Goal: Task Accomplishment & Management: Manage account settings

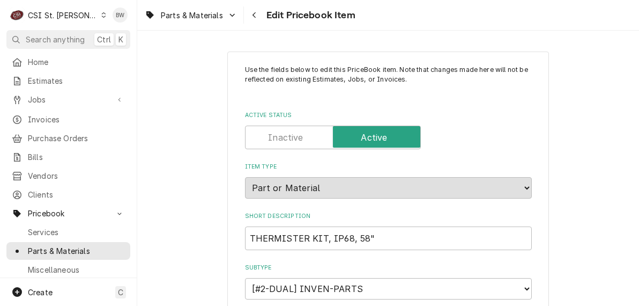
scroll to position [1770, 0]
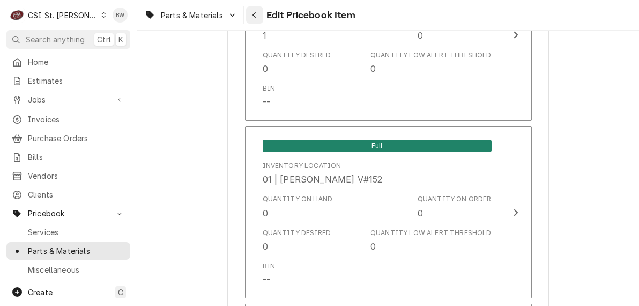
click at [253, 10] on div "Navigate back" at bounding box center [254, 15] width 11 height 11
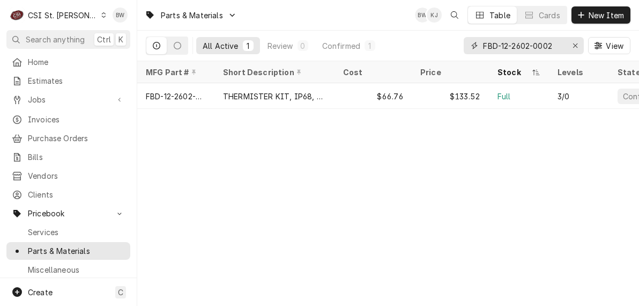
drag, startPoint x: 556, startPoint y: 45, endPoint x: 469, endPoint y: 41, distance: 87.0
click at [469, 41] on div "FBD-12-2602-0002" at bounding box center [524, 45] width 120 height 17
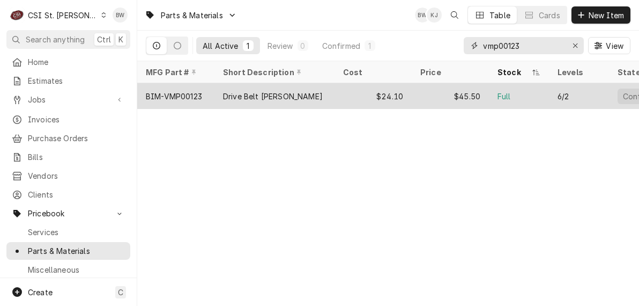
type input "vmp00123"
click at [201, 94] on div "BIM-VMP00123" at bounding box center [174, 96] width 56 height 11
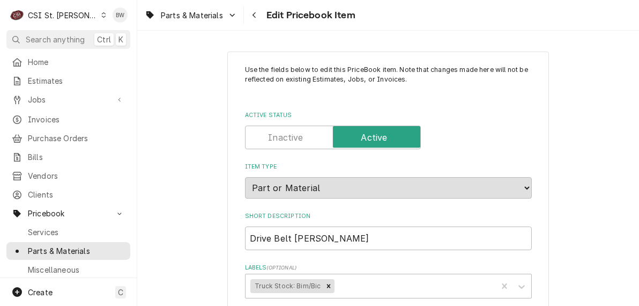
type textarea "x"
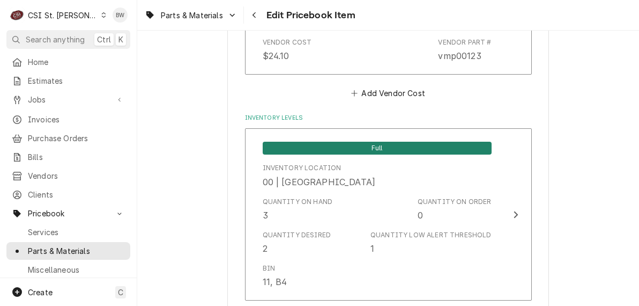
scroll to position [912, 0]
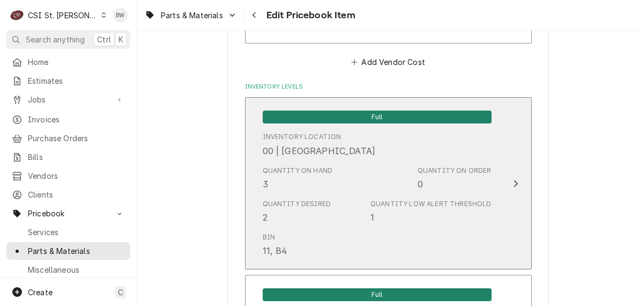
click at [306, 169] on div "Quantity on Hand" at bounding box center [298, 171] width 70 height 10
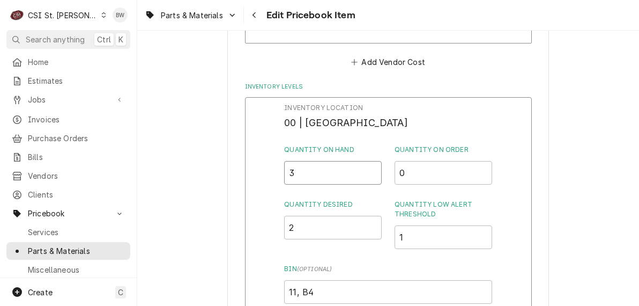
drag, startPoint x: 304, startPoint y: 170, endPoint x: 280, endPoint y: 167, distance: 24.3
click at [280, 167] on div "Inventory Location 00 | STL WAREHOUSE Quantity on Hand 3 Quantity on Order 0 Qu…" at bounding box center [388, 236] width 287 height 279
type input "2"
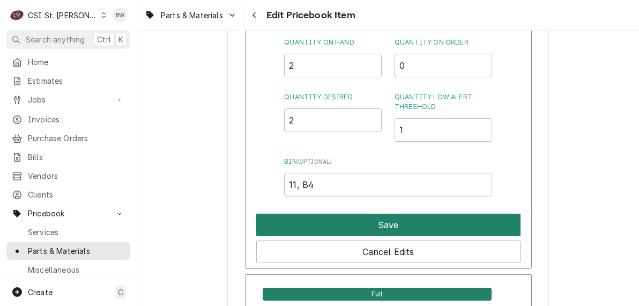
click at [357, 219] on button "Save" at bounding box center [388, 225] width 264 height 23
type textarea "x"
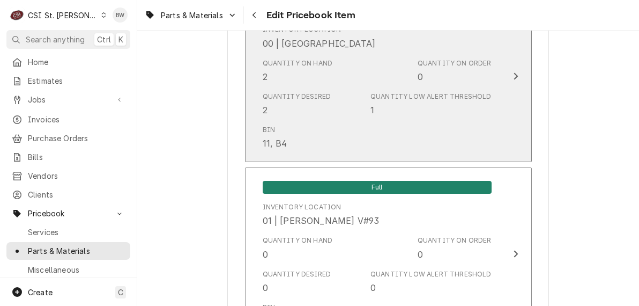
scroll to position [912, 0]
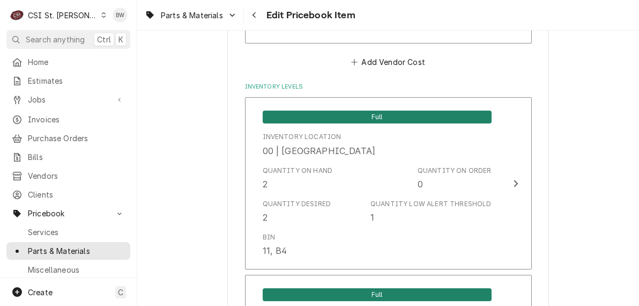
click at [382, 24] on div "Parts & Materials Edit Pricebook Item" at bounding box center [388, 15] width 502 height 30
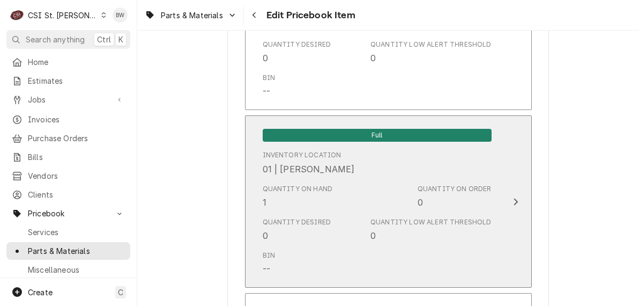
click at [275, 204] on div "Quantity on Hand 1" at bounding box center [298, 196] width 70 height 25
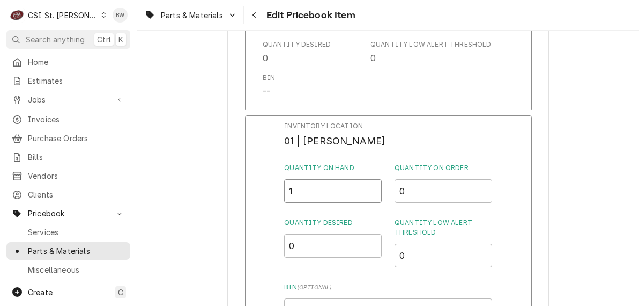
drag, startPoint x: 300, startPoint y: 190, endPoint x: 285, endPoint y: 192, distance: 15.1
click at [285, 192] on input "1" at bounding box center [333, 191] width 98 height 24
type input "2"
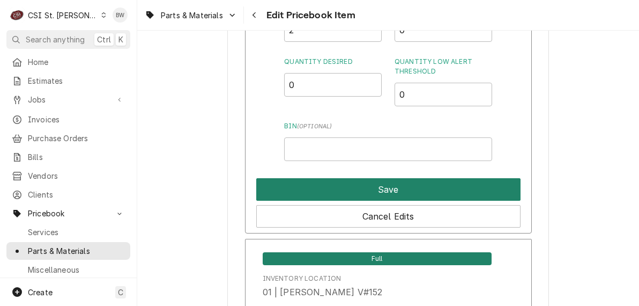
click at [337, 185] on button "Save" at bounding box center [388, 189] width 264 height 23
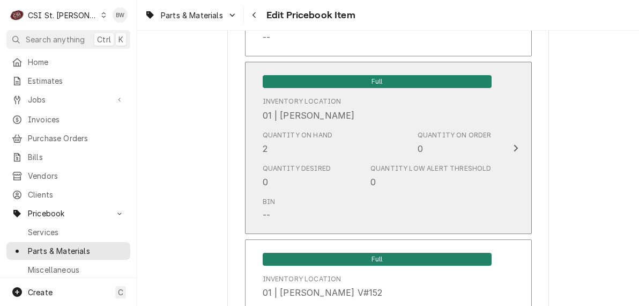
scroll to position [9281, 0]
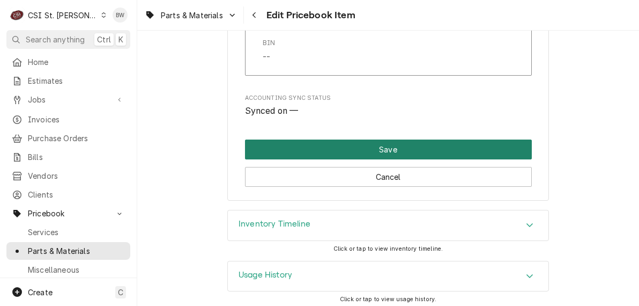
click at [341, 142] on button "Save" at bounding box center [388, 149] width 287 height 20
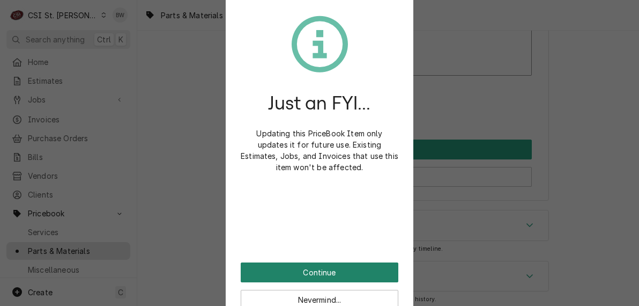
click at [307, 264] on button "Continue" at bounding box center [320, 272] width 158 height 20
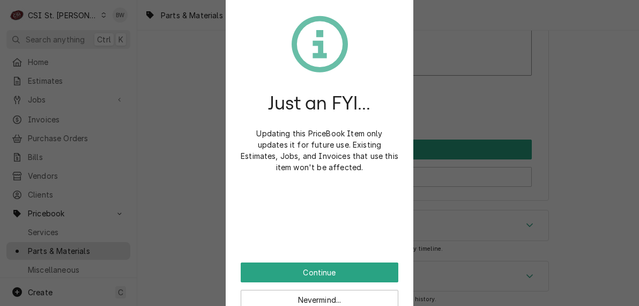
scroll to position [9275, 0]
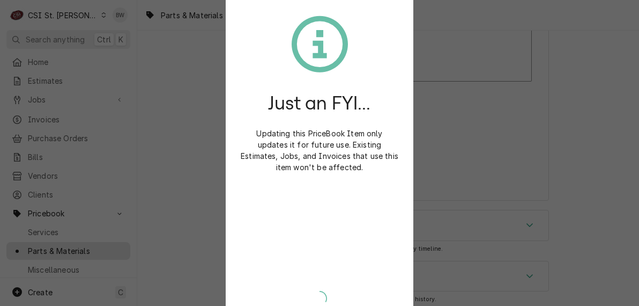
type textarea "x"
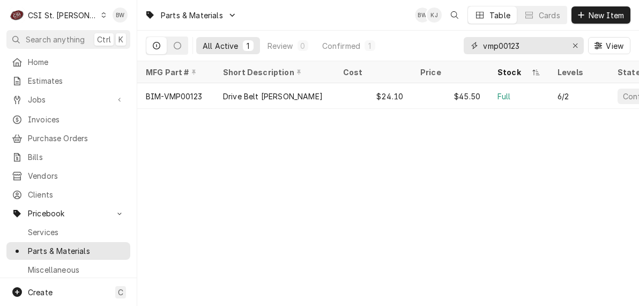
drag, startPoint x: 528, startPoint y: 51, endPoint x: 446, endPoint y: 49, distance: 82.6
click at [446, 49] on div "All Active 1 Review 0 Confirmed 1 vmp00123 View" at bounding box center [388, 46] width 485 height 30
paste input "12-2602-0001"
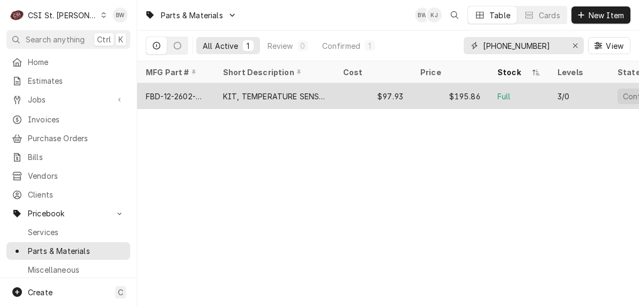
type input "12-2602-0001"
click at [196, 91] on div "FBD-12-2602-0001" at bounding box center [176, 96] width 60 height 11
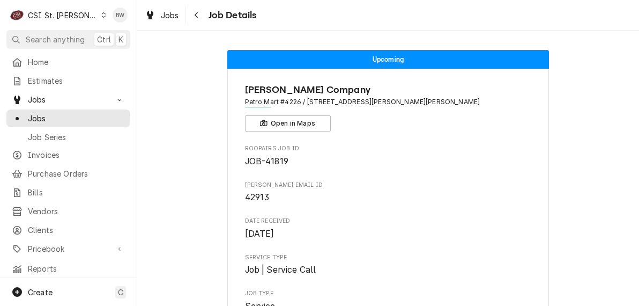
scroll to position [1658, 0]
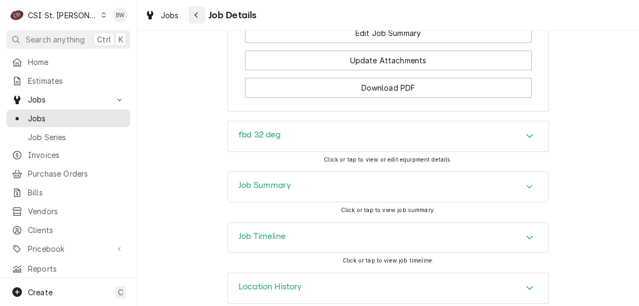
click at [204, 15] on button "Navigate back" at bounding box center [196, 14] width 17 height 17
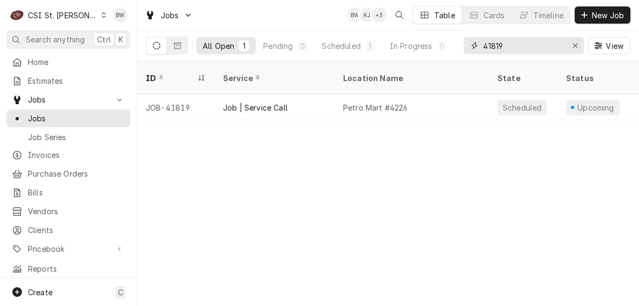
drag, startPoint x: 511, startPoint y: 47, endPoint x: 466, endPoint y: 44, distance: 45.1
click at [466, 45] on div "41819" at bounding box center [524, 45] width 120 height 17
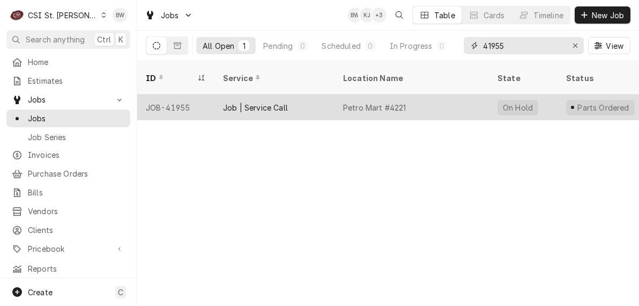
type input "41955"
click at [187, 94] on div "JOB-41955" at bounding box center [175, 107] width 77 height 26
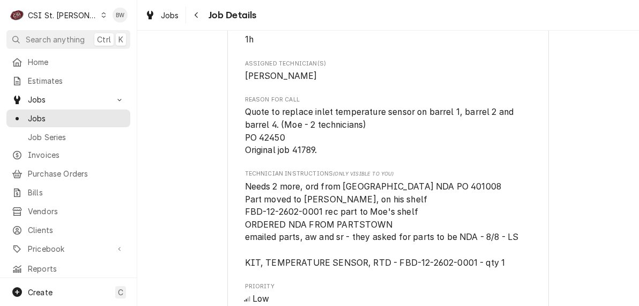
scroll to position [1019, 0]
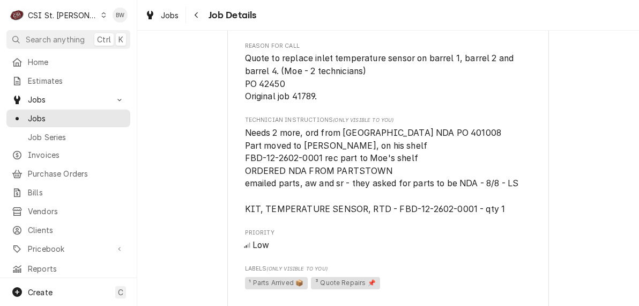
click at [245, 145] on span "Needs 2 more, ord from [GEOGRAPHIC_DATA] NDA PO 401008 Part moved to [PERSON_NA…" at bounding box center [382, 171] width 274 height 86
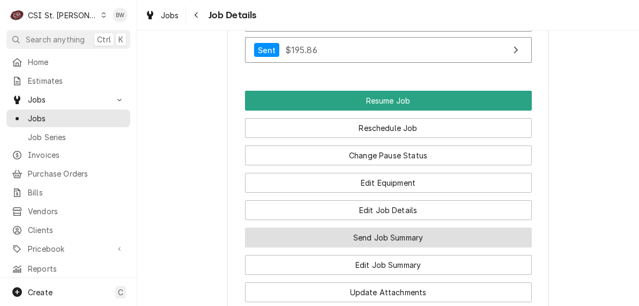
scroll to position [1663, 0]
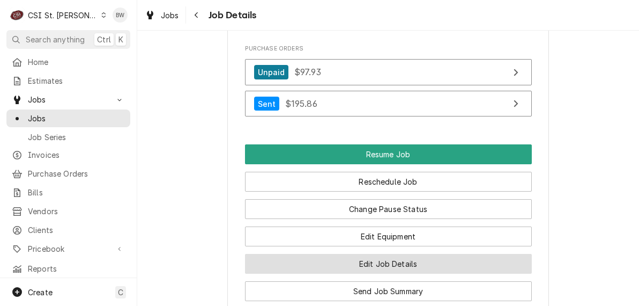
click at [327, 254] on button "Edit Job Details" at bounding box center [388, 264] width 287 height 20
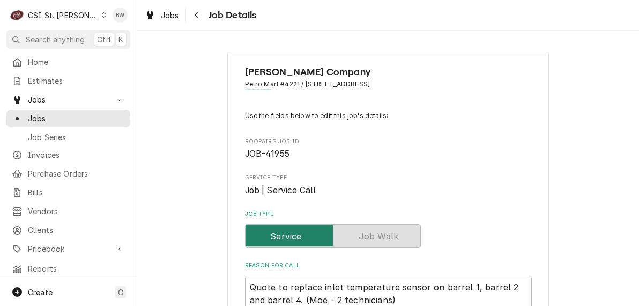
type textarea "x"
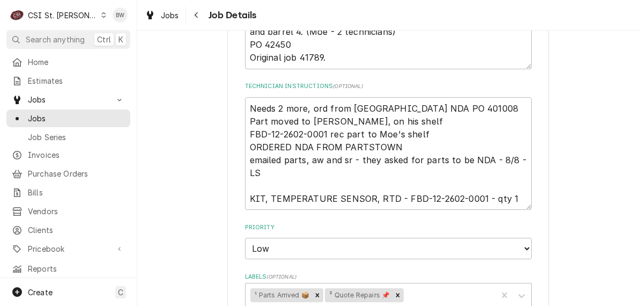
scroll to position [161, 0]
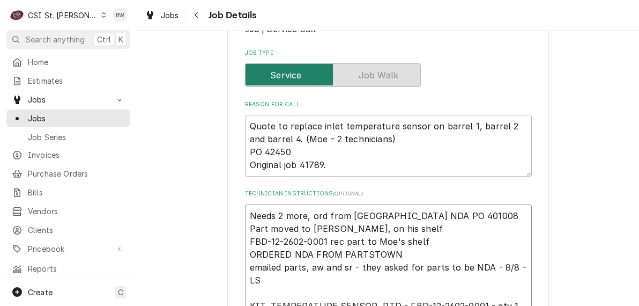
click at [245, 214] on textarea "Needs 2 more, ord from [GEOGRAPHIC_DATA] NDA PO 401008 Part moved to [PERSON_NA…" at bounding box center [388, 260] width 287 height 113
type textarea "PNeeds 2 more, ord from Partstown NDA PO 401008 Part moved to Eric G, on his sh…"
type textarea "x"
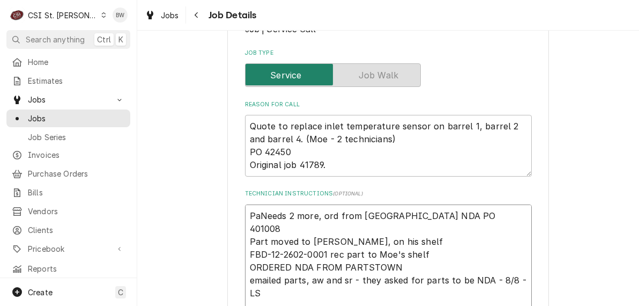
type textarea "ParNeeds 2 more, ord from Partstown NDA PO 401008 Part moved to Eric G, on his …"
type textarea "x"
type textarea "PartNeeds 2 more, ord from Partstown NDA PO 401008 Part moved to Eric G, on his…"
type textarea "x"
type textarea "PartsNeeds 2 more, ord from Partstown NDA PO 401008 Part moved to Eric G, on hi…"
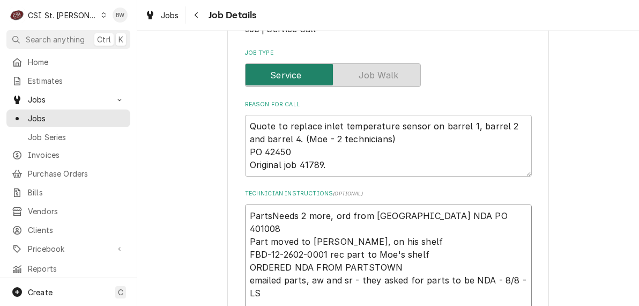
type textarea "x"
type textarea "Parts Needs 2 more, ord from Partstown NDA PO 401008 Part moved to Eric G, on h…"
type textarea "x"
type textarea "Parts mNeeds 2 more, ord from Partstown NDA PO 401008 Part moved to Eric G, on …"
type textarea "x"
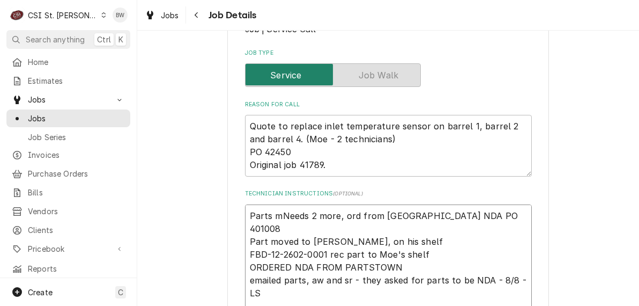
type textarea "Parts moNeeds 2 more, ord from Partstown NDA PO 401008 Part moved to Eric G, on…"
type textarea "x"
type textarea "Parts movNeeds 2 more, ord from Partstown NDA PO 401008 Part moved to Eric G, o…"
type textarea "x"
type textarea "Parts moveNeeds 2 more, ord from Partstown NDA PO 401008 Part moved to Eric G, …"
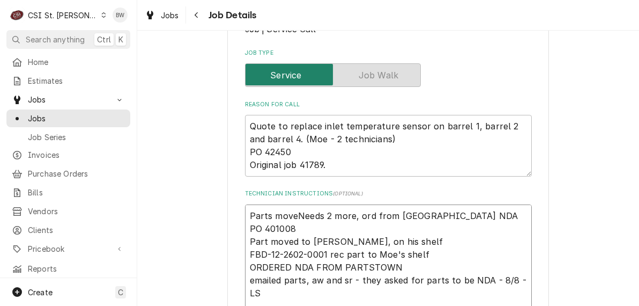
type textarea "x"
type textarea "Parts movedNeeds 2 more, ord from Partstown NDA PO 401008 Part moved to Eric G,…"
type textarea "x"
type textarea "Parts moved Needs 2 more, ord from Partstown NDA PO 401008 Part moved to Eric G…"
type textarea "x"
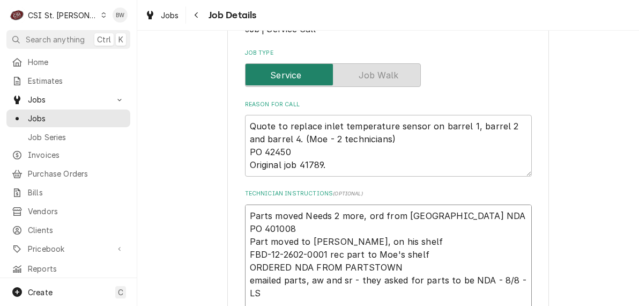
type textarea "Parts moved tNeeds 2 more, ord from Partstown NDA PO 401008 Part moved to Eric …"
type textarea "x"
type textarea "Parts moved toNeeds 2 more, ord from Partstown NDA PO 401008 Part moved to Eric…"
type textarea "x"
type textarea "Parts moved to Needs 2 more, ord from Partstown NDA PO 401008 Part moved to Eri…"
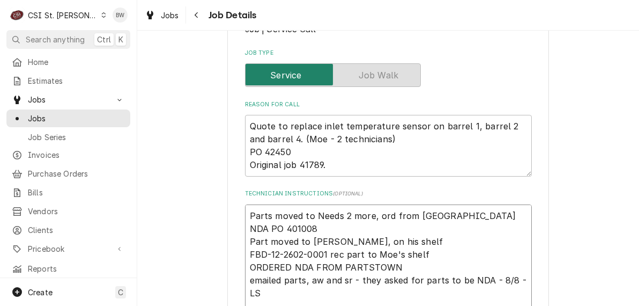
type textarea "x"
type textarea "Parts moved to MNeeds 2 more, ord from Partstown NDA PO 401008 Part moved to Er…"
type textarea "x"
type textarea "Parts moved to MiNeeds 2 more, ord from Partstown NDA PO 401008 Part moved to E…"
type textarea "x"
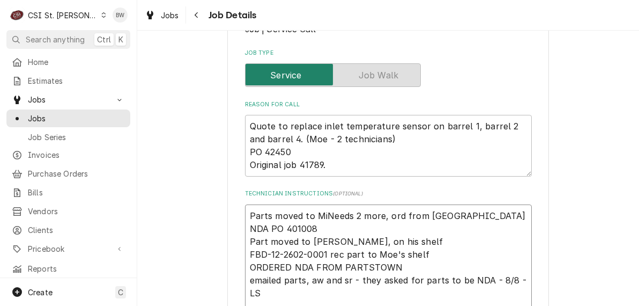
type textarea "Parts moved to MikNeeds 2 more, ord from Partstown NDA PO 401008 Part moved to …"
type textarea "x"
type textarea "Parts moved to MikeNeeds 2 more, ord from Partstown NDA PO 401008 Part moved to…"
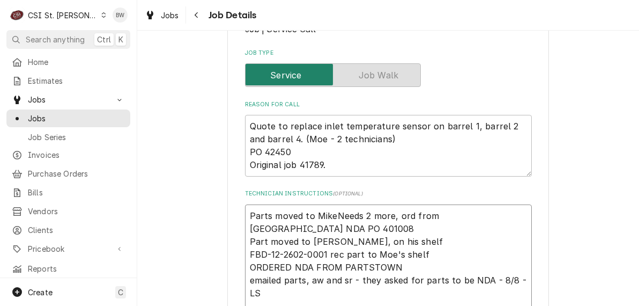
type textarea "x"
type textarea "Parts moved to Mike Needs 2 more, ord from Partstown NDA PO 401008 Part moved t…"
type textarea "x"
type textarea "Parts moved to Mike BNeeds 2 more, ord from Partstown NDA PO 401008 Part moved …"
type textarea "x"
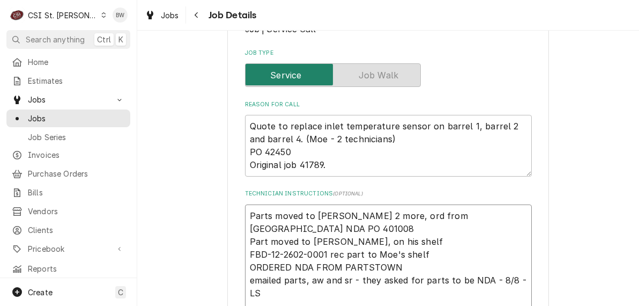
type textarea "Parts moved to Mike B,Needs 2 more, ord from Partstown NDA PO 401008 Part moved…"
type textarea "x"
type textarea "Parts moved to Mike B, Needs 2 more, ord from Partstown NDA PO 401008 Part move…"
type textarea "x"
type textarea "Parts moved to Mike B, oNeeds 2 more, ord from Partstown NDA PO 401008 Part mov…"
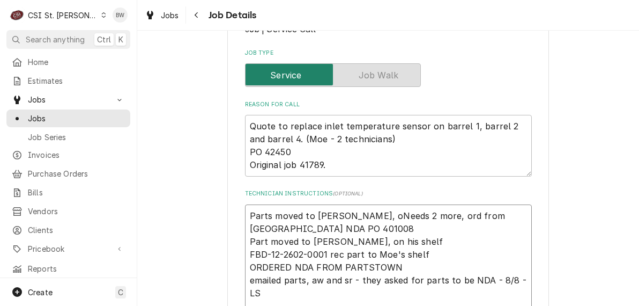
type textarea "x"
type textarea "Parts moved to Mike B, onNeeds 2 more, ord from Partstown NDA PO 401008 Part mo…"
type textarea "x"
type textarea "Parts moved to Mike B, oneNeeds 2 more, ord from Partstown NDA PO 401008 Part m…"
type textarea "x"
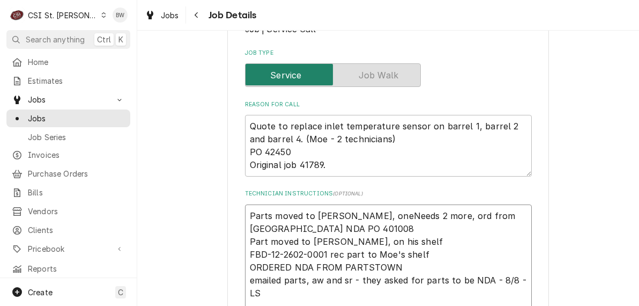
type textarea "Parts moved to Mike B, one Needs 2 more, ord from Partstown NDA PO 401008 Part …"
type textarea "x"
type textarea "Parts moved to Mike B, one oNeeds 2 more, ord from Partstown NDA PO 401008 Part…"
type textarea "x"
type textarea "Parts moved to Mike B, one onNeeds 2 more, ord from Partstown NDA PO 401008 Par…"
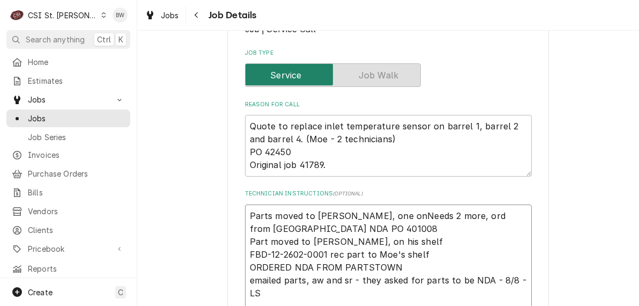
type textarea "x"
type textarea "Parts moved to Mike B, one on Needs 2 more, ord from Partstown NDA PO 401008 Pa…"
type textarea "x"
type textarea "Parts moved to Mike B, one on sNeeds 2 more, ord from Partstown NDA PO 401008 P…"
type textarea "x"
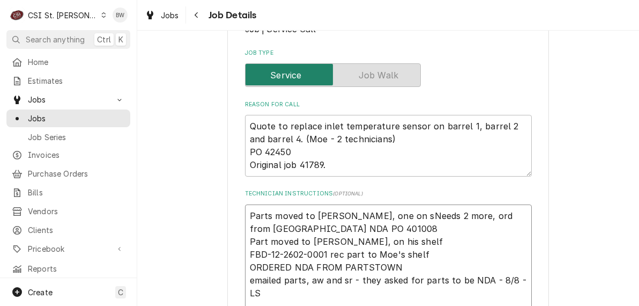
type textarea "Parts moved to Mike B, one on shNeeds 2 more, ord from Partstown NDA PO 401008 …"
type textarea "x"
type textarea "Parts moved to Mike B, one on sheNeeds 2 more, ord from Partstown NDA PO 401008…"
type textarea "x"
type textarea "Parts moved to Mike B, one on shelNeeds 2 more, ord from Partstown NDA PO 40100…"
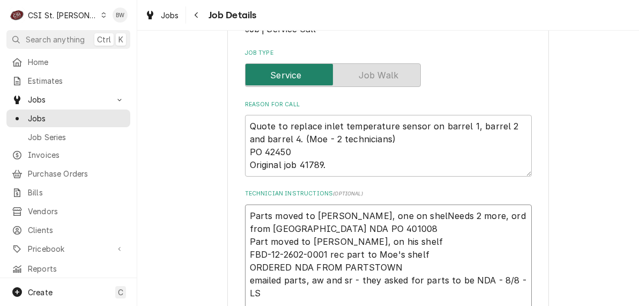
type textarea "x"
type textarea "Parts moved to Mike B, one on shelfNeeds 2 more, ord from Partstown NDA PO 4010…"
type textarea "x"
type textarea "Parts moved to Mike B, one on shelf Needs 2 more, ord from Partstown NDA PO 401…"
type textarea "x"
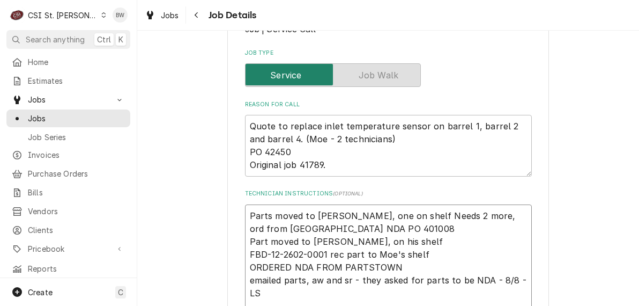
type textarea "Parts moved to Mike B, one on shelf 2Needs 2 more, ord from Partstown NDA PO 40…"
type textarea "x"
type textarea "Parts moved to Mike B, one on shelf 2 Needs 2 more, ord from Partstown NDA PO 4…"
type textarea "x"
type textarea "Parts moved to Mike B, one on shelf 2 oNeeds 2 more, ord from Partstown NDA PO …"
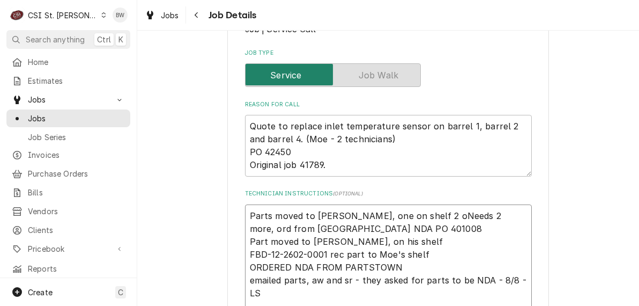
type textarea "x"
type textarea "Parts moved to Mike B, one on shelf 2 onNeeds 2 more, ord from Partstown NDA PO…"
type textarea "x"
type textarea "Parts moved to Mike B, one on shelf 2 on Needs 2 more, ord from Partstown NDA P…"
type textarea "x"
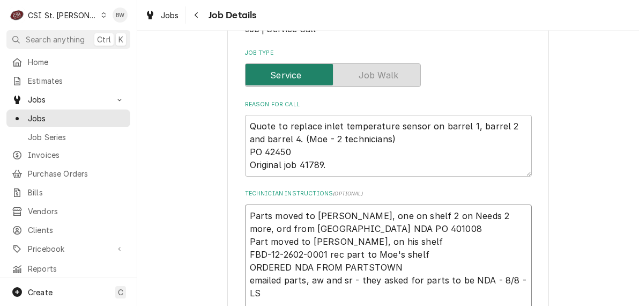
type textarea "Parts moved to Mike B, one on shelf 2 on oNeeds 2 more, ord from Partstown NDA …"
type textarea "x"
type textarea "Parts moved to Mike B, one on shelf 2 on orNeeds 2 more, ord from Partstown NDA…"
type textarea "x"
type textarea "Parts moved to Mike B, one on shelf 2 on ordNeeds 2 more, ord from Partstown ND…"
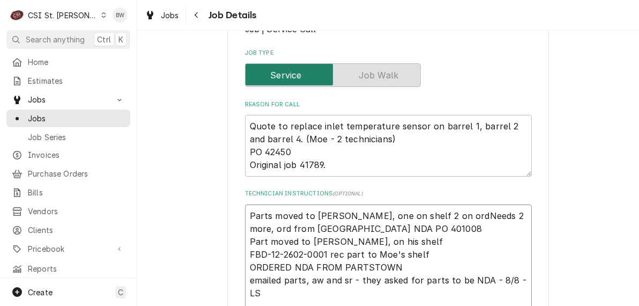
type textarea "x"
type textarea "Parts moved to Mike B, one on shelf 2 on ordeNeeds 2 more, ord from Partstown N…"
type textarea "x"
type textarea "Parts moved to Mike B, one on shelf 2 on orderNeeds 2 more, ord from Partstown …"
type textarea "x"
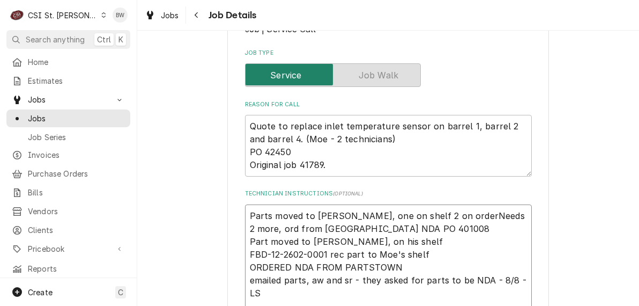
type textarea "Parts moved to Mike B, one on shelf 2 on order Needs 2 more, ord from Partstown…"
type textarea "x"
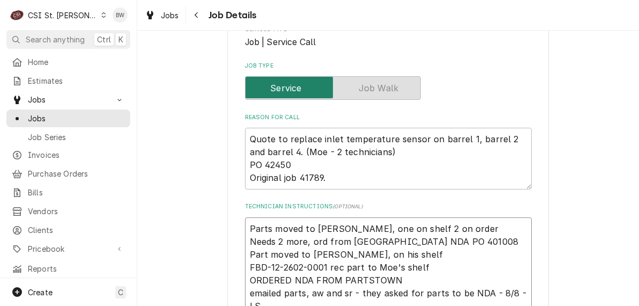
scroll to position [202, 0]
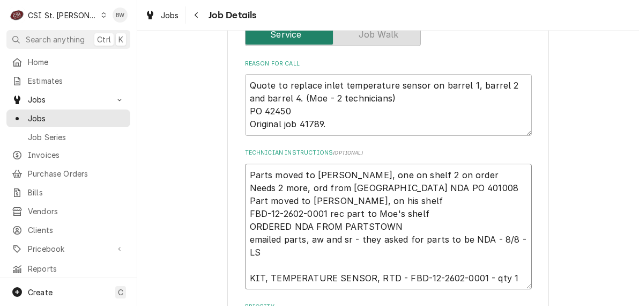
drag, startPoint x: 479, startPoint y: 276, endPoint x: 421, endPoint y: 276, distance: 58.5
click at [421, 276] on textarea "Parts moved to Mike B, one on shelf 2 on order Needs 2 more, ord from Partstown…" at bounding box center [388, 227] width 287 height 126
type textarea "Parts moved to Mike B, one on shelf 2 on order Needs 2 more, ord from Partstown…"
type textarea "x"
click at [192, 18] on div "Navigate back" at bounding box center [197, 15] width 11 height 11
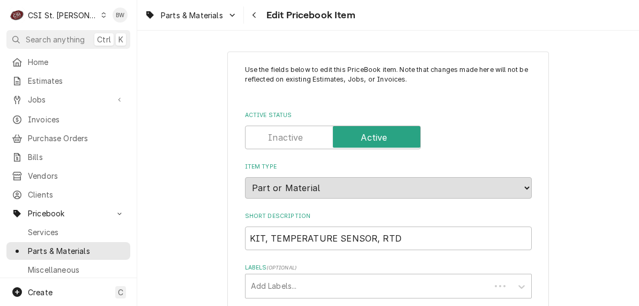
click at [387, 20] on div "Parts & Materials Edit Pricebook Item" at bounding box center [388, 15] width 502 height 30
type textarea "x"
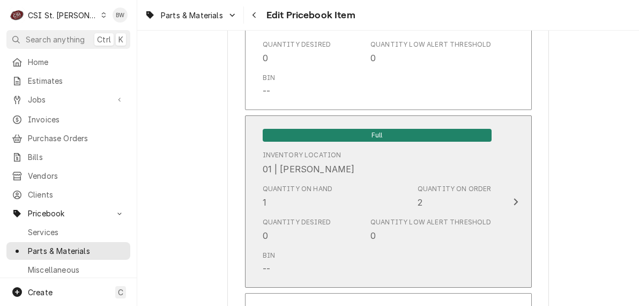
click at [273, 200] on div "Quantity on Hand 1" at bounding box center [298, 196] width 70 height 25
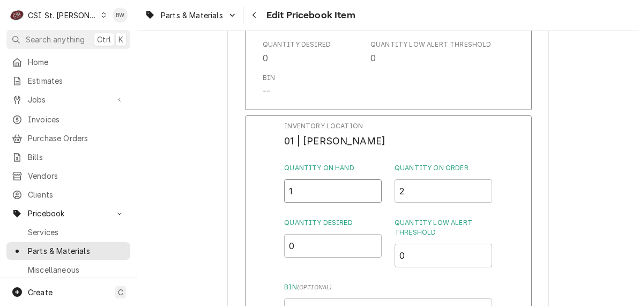
drag, startPoint x: 304, startPoint y: 200, endPoint x: 262, endPoint y: 194, distance: 42.2
click at [263, 195] on div "Inventory Location 01 | ERIC GUARD Quantity on Hand 1 Quantity on Order 2 Quant…" at bounding box center [388, 254] width 287 height 279
type input "0"
click at [263, 196] on div "Inventory Location 01 | ERIC GUARD Quantity on Hand 0 Quantity on Order 2 Quant…" at bounding box center [388, 254] width 287 height 279
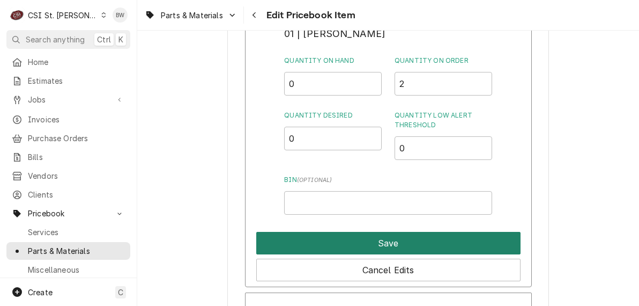
click at [332, 238] on button "Save" at bounding box center [388, 243] width 264 height 23
type textarea "x"
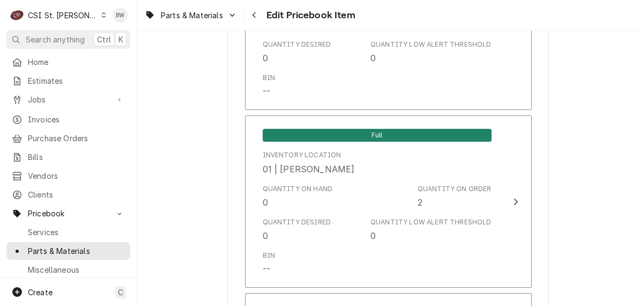
scroll to position [3203, 0]
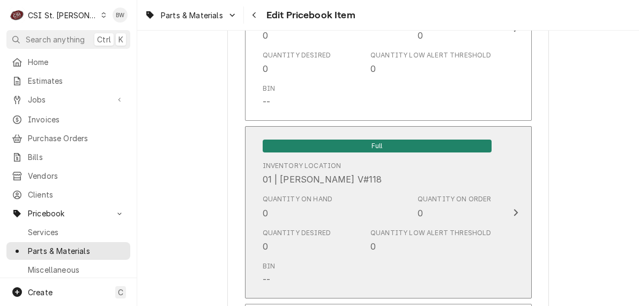
click at [279, 197] on div "Quantity on Hand 0" at bounding box center [298, 206] width 70 height 25
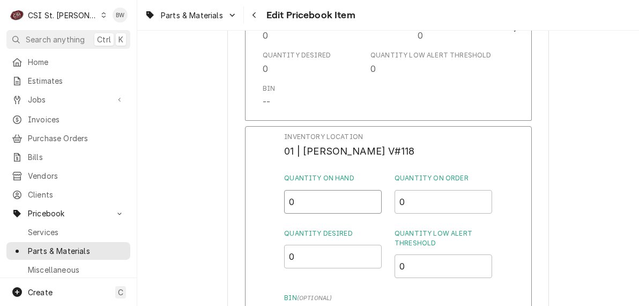
drag, startPoint x: 295, startPoint y: 194, endPoint x: 274, endPoint y: 194, distance: 20.4
click at [274, 194] on div "Inventory Location 01 | MIKE BAKER V#118 Quantity on Hand 0 Quantity on Order 0…" at bounding box center [388, 265] width 287 height 279
type input "1"
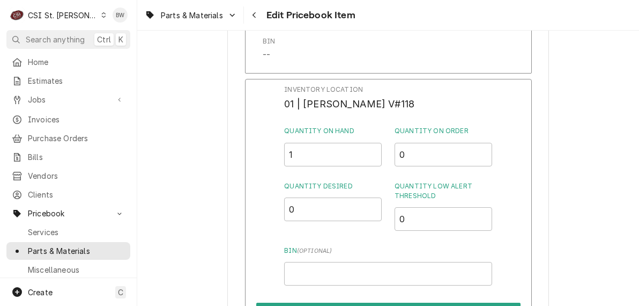
scroll to position [3310, 0]
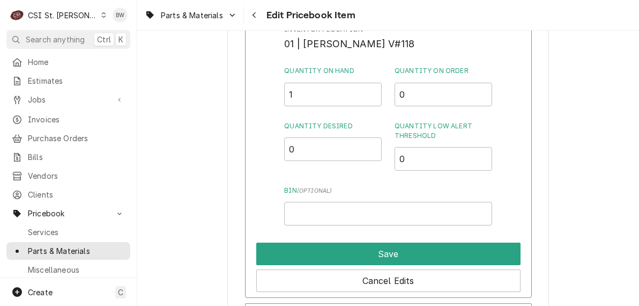
click at [276, 196] on div "Inventory Location 01 | MIKE BAKER V#118 Quantity on Hand 1 Quantity on Order 0…" at bounding box center [388, 158] width 287 height 279
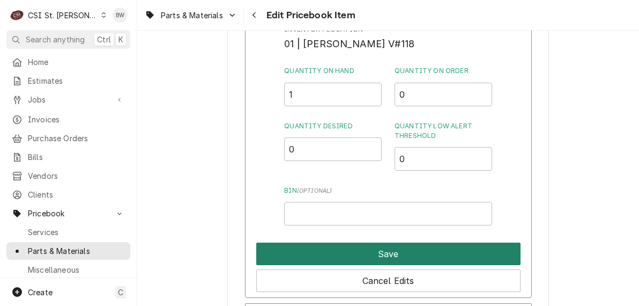
click at [348, 242] on button "Save" at bounding box center [388, 253] width 264 height 23
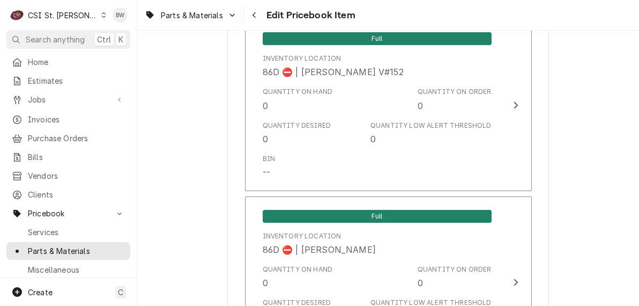
scroll to position [9281, 0]
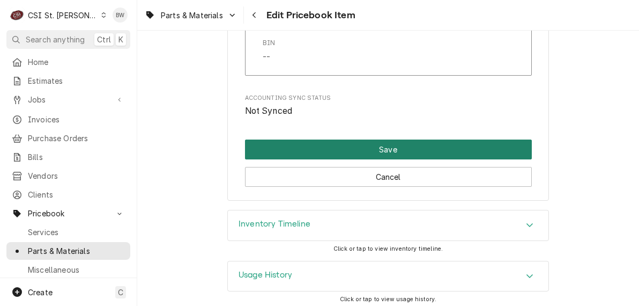
click at [351, 144] on button "Save" at bounding box center [388, 149] width 287 height 20
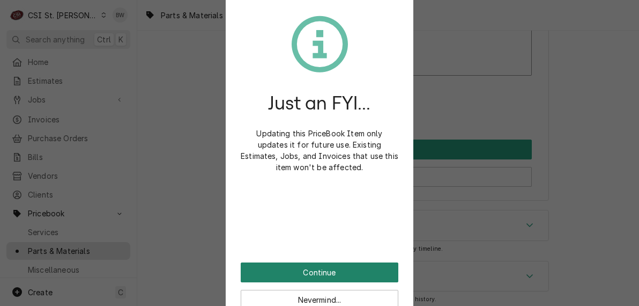
click at [297, 270] on button "Continue" at bounding box center [320, 272] width 158 height 20
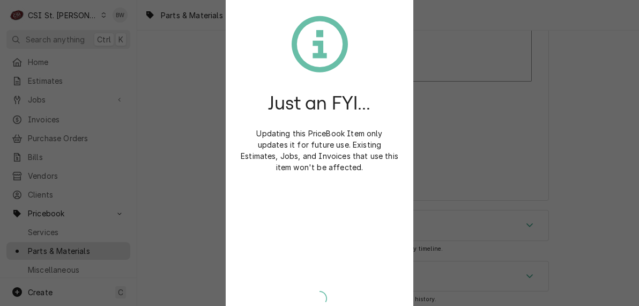
type textarea "x"
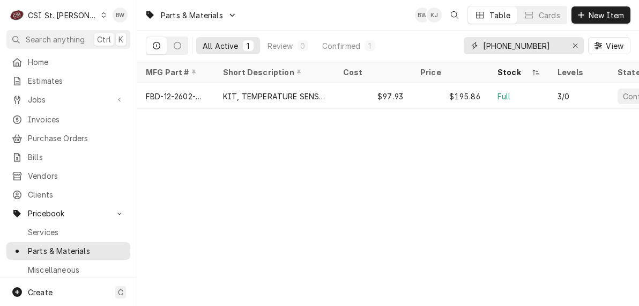
drag, startPoint x: 535, startPoint y: 46, endPoint x: 474, endPoint y: 49, distance: 60.7
click at [475, 49] on div "[PHONE_NUMBER]" at bounding box center [524, 45] width 120 height 17
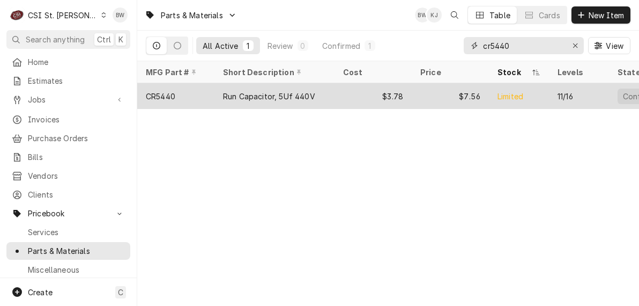
type input "cr5440"
click at [189, 90] on div "CR5440" at bounding box center [175, 96] width 77 height 26
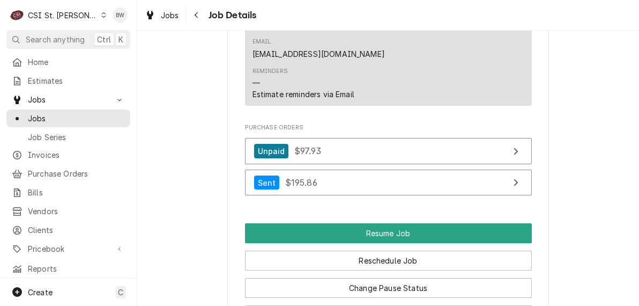
scroll to position [1609, 0]
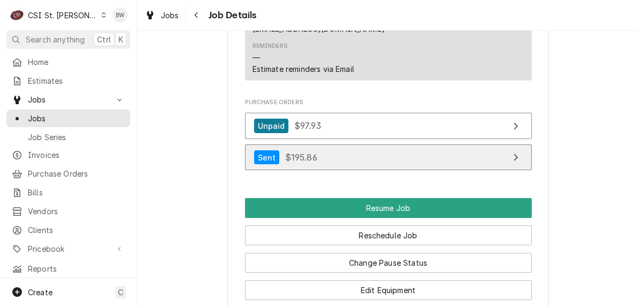
click at [285, 152] on span "$195.86" at bounding box center [301, 157] width 32 height 11
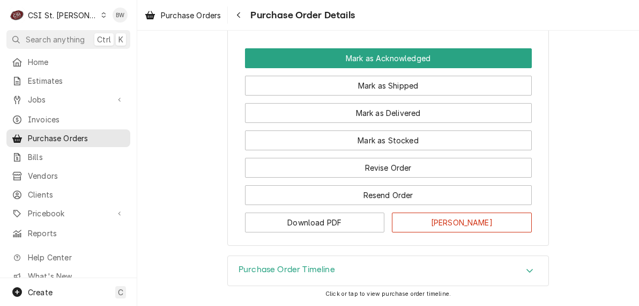
scroll to position [1063, 0]
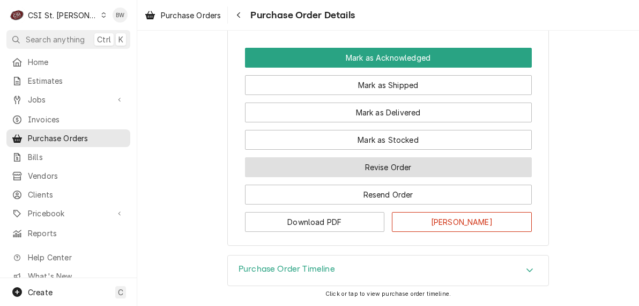
click at [351, 170] on button "Revise Order" at bounding box center [388, 167] width 287 height 20
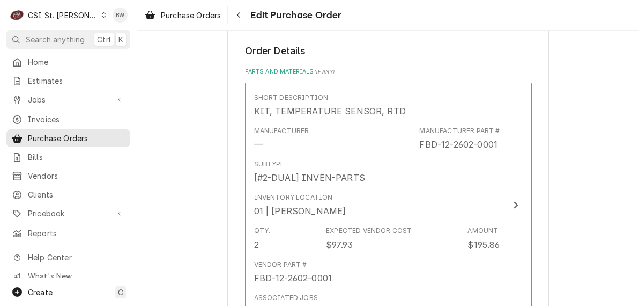
scroll to position [483, 0]
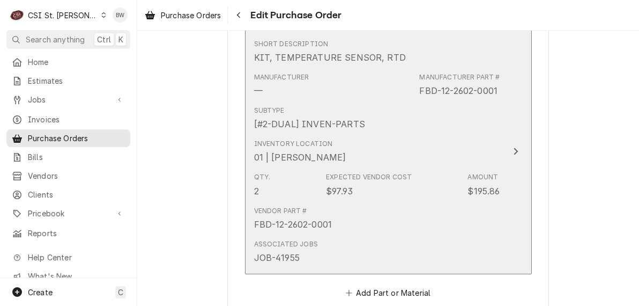
click at [352, 157] on div "Inventory Location 01 | [PERSON_NAME]" at bounding box center [377, 151] width 246 height 33
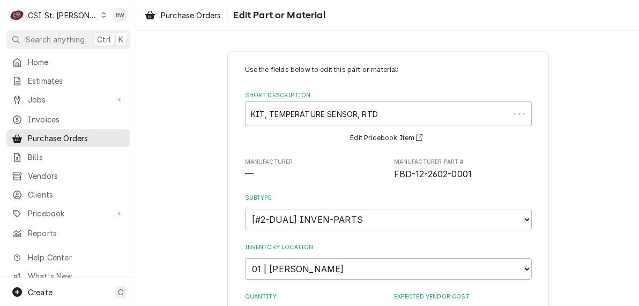
type textarea "x"
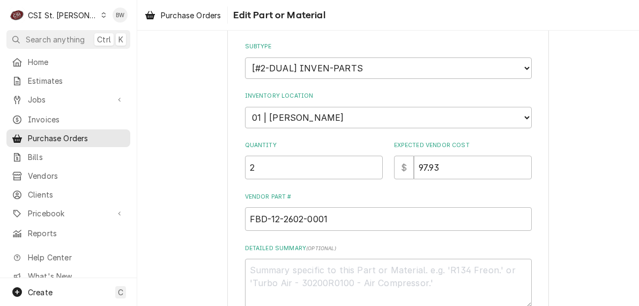
scroll to position [161, 0]
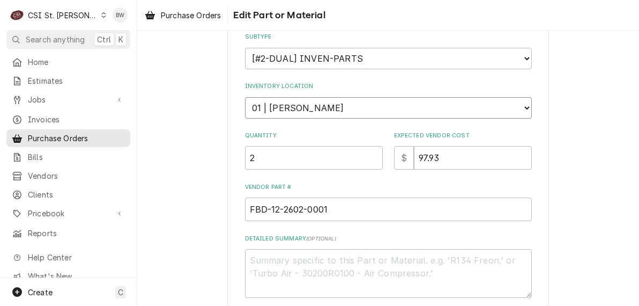
click at [295, 108] on select "Choose a location... 00 | STL WAREHOUSE 01 | [PERSON_NAME] V#93 01 | [PERSON_NA…" at bounding box center [388, 107] width 287 height 21
select select "1514"
click at [245, 97] on select "Choose a location... 00 | STL WAREHOUSE 01 | [PERSON_NAME] V#93 01 | [PERSON_NA…" at bounding box center [388, 107] width 287 height 21
click at [230, 211] on div "Use the fields below to edit this part or material: Short Description KIT, TEMP…" at bounding box center [388, 167] width 322 height 553
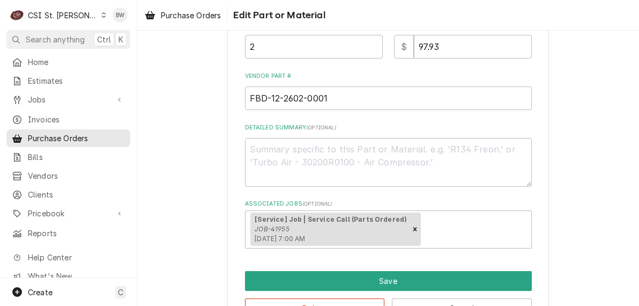
scroll to position [306, 0]
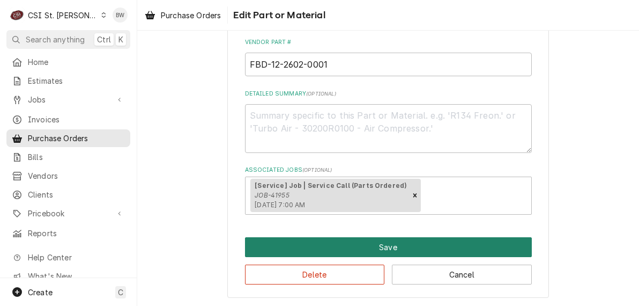
click at [348, 246] on button "Save" at bounding box center [388, 247] width 287 height 20
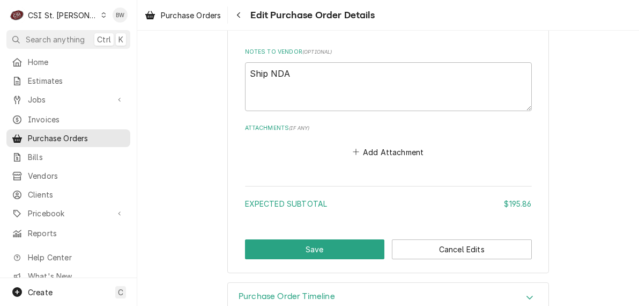
scroll to position [774, 0]
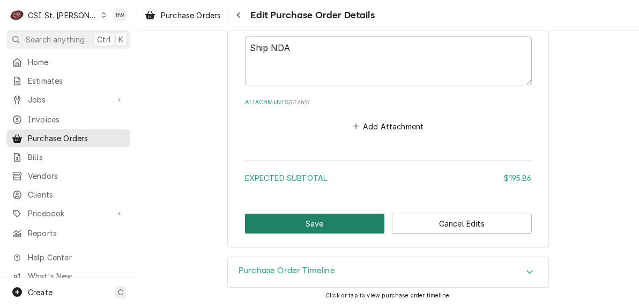
click at [283, 221] on button "Save" at bounding box center [315, 224] width 140 height 20
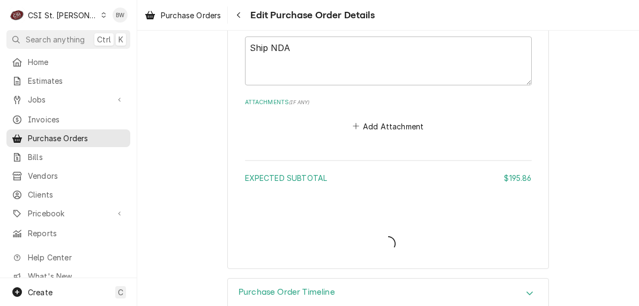
type textarea "x"
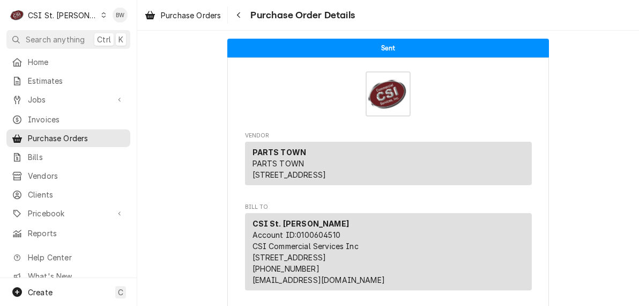
click at [71, 16] on div "CSI St. [PERSON_NAME]" at bounding box center [63, 15] width 70 height 11
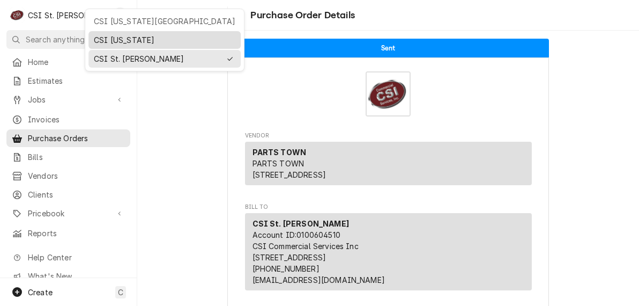
click at [116, 38] on div "CSI [US_STATE]" at bounding box center [165, 39] width 142 height 11
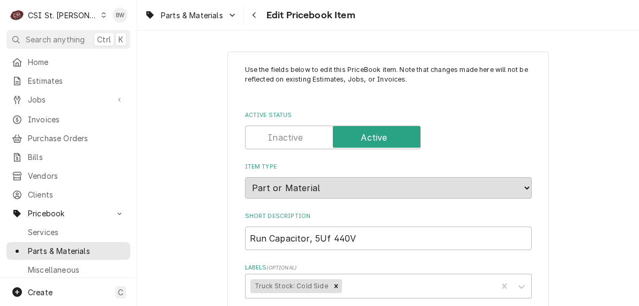
type textarea "x"
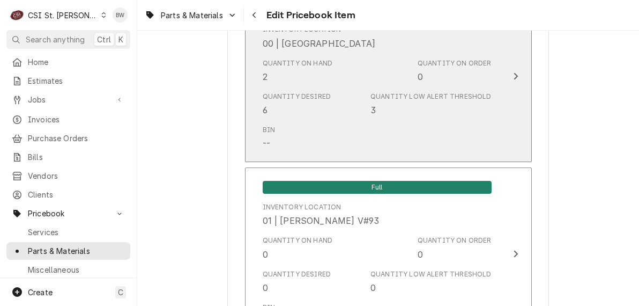
click at [362, 82] on div "Quantity on Hand 2 Quantity on Order 0" at bounding box center [377, 70] width 229 height 33
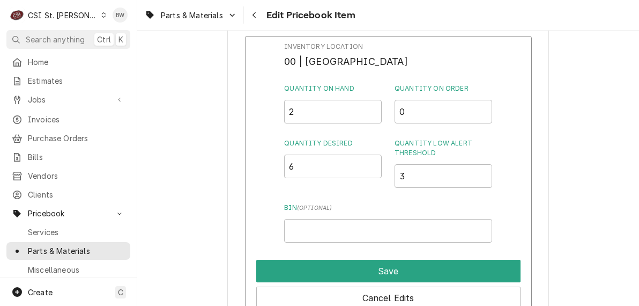
scroll to position [966, 0]
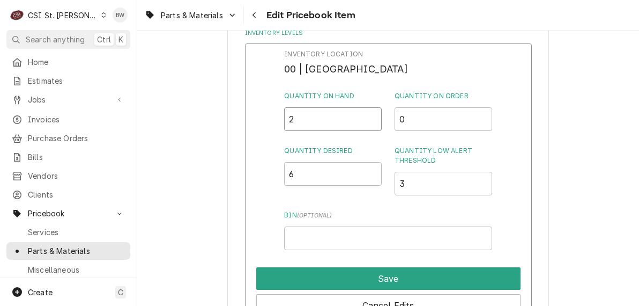
drag, startPoint x: 300, startPoint y: 120, endPoint x: 279, endPoint y: 121, distance: 21.5
click at [279, 122] on div "Inventory Location 00 | STL WAREHOUSE Quantity on Hand 2 Quantity on Order 0 Qu…" at bounding box center [388, 182] width 287 height 279
type input "1"
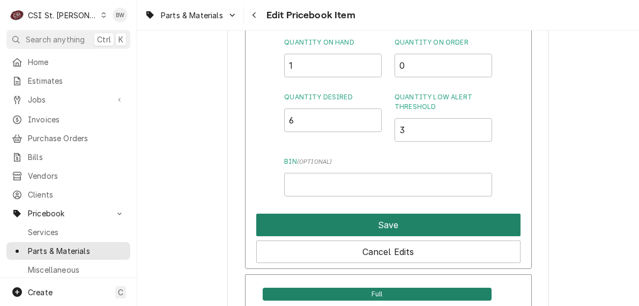
click at [366, 221] on button "Save" at bounding box center [388, 225] width 264 height 23
type textarea "x"
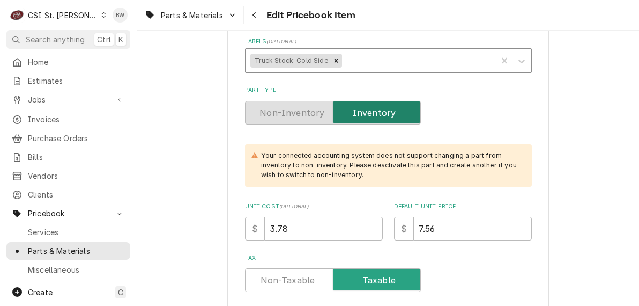
scroll to position [268, 0]
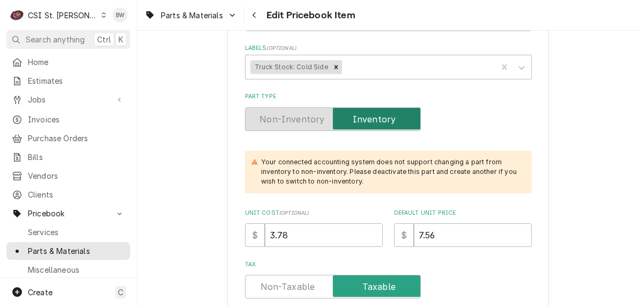
click at [422, 20] on div "Parts & Materials Edit Pricebook Item" at bounding box center [388, 15] width 502 height 30
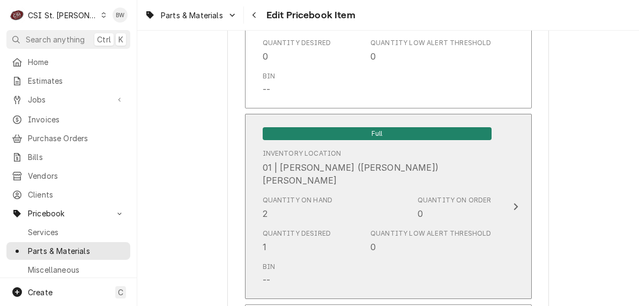
click at [292, 201] on div "Quantity on Hand 2" at bounding box center [298, 207] width 70 height 25
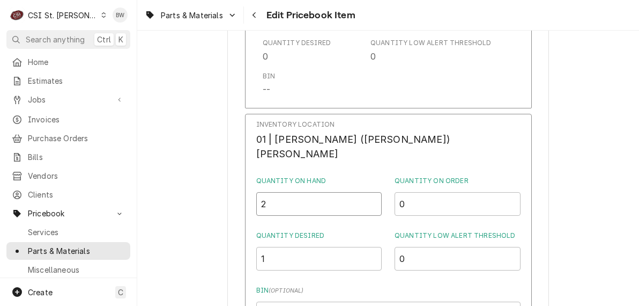
click at [282, 195] on div "Inventory Location 01 | MICHAEL (BRAD) COPE Quantity on Hand 2 Quantity on Orde…" at bounding box center [388, 256] width 287 height 284
type input "3"
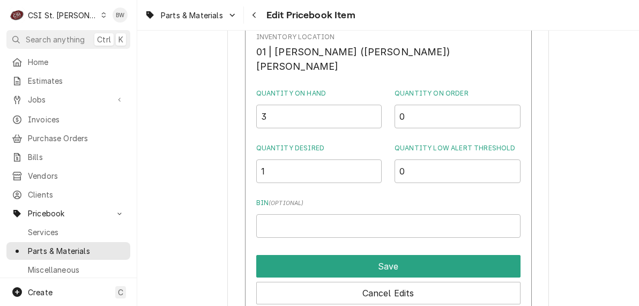
scroll to position [3132, 0]
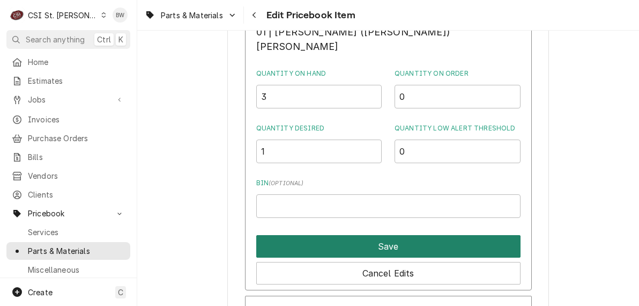
click at [366, 241] on button "Save" at bounding box center [388, 246] width 264 height 23
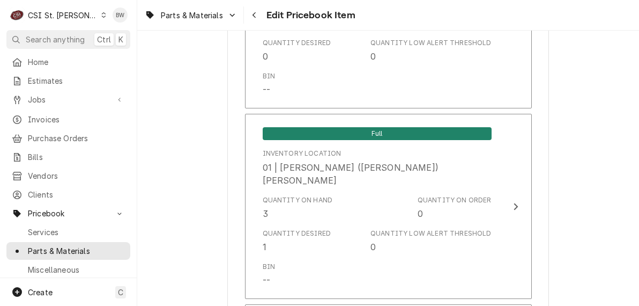
scroll to position [9281, 0]
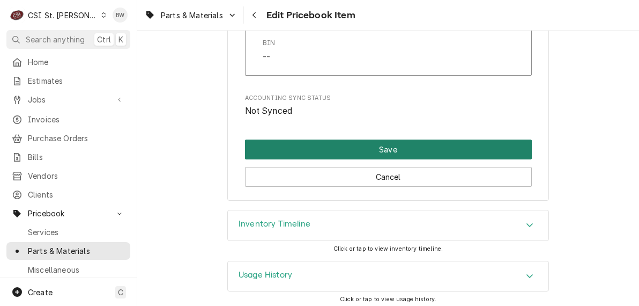
click at [338, 142] on button "Save" at bounding box center [388, 149] width 287 height 20
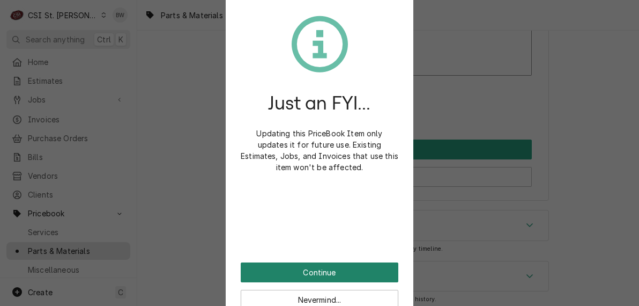
click at [291, 271] on button "Continue" at bounding box center [320, 272] width 158 height 20
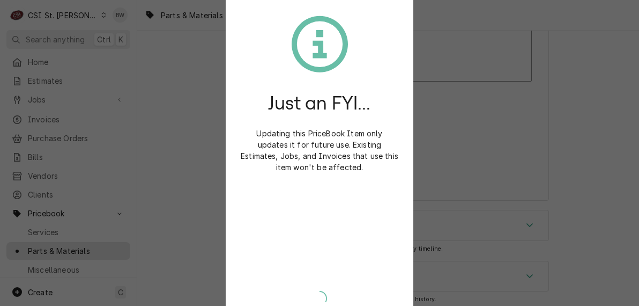
type textarea "x"
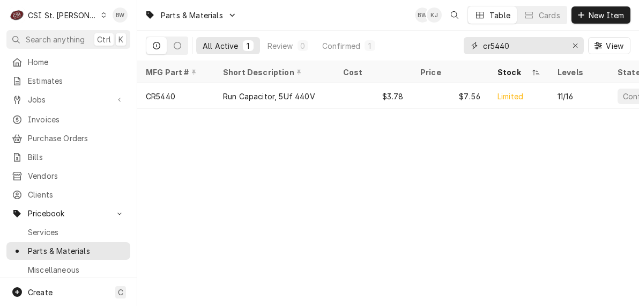
drag, startPoint x: 511, startPoint y: 50, endPoint x: 468, endPoint y: 49, distance: 42.4
click at [470, 49] on div "cr5440" at bounding box center [524, 45] width 120 height 17
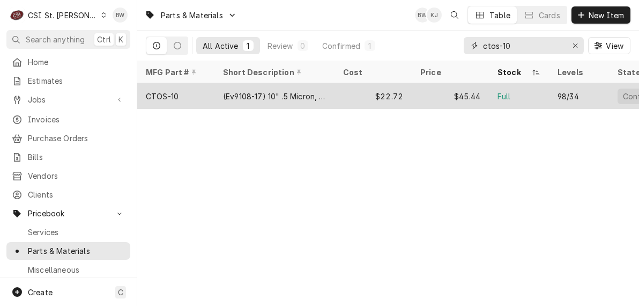
type input "ctos-10"
click at [219, 94] on div "(Ev9108-17) 10" .5 Micron, Scale Inhibitor,Replace" at bounding box center [275, 96] width 120 height 26
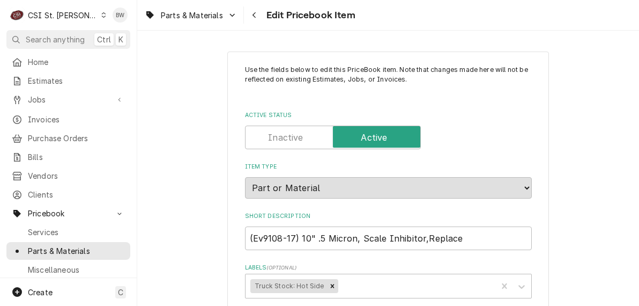
type textarea "x"
click at [477, 18] on div "Parts & Materials Edit Pricebook Item" at bounding box center [388, 15] width 502 height 30
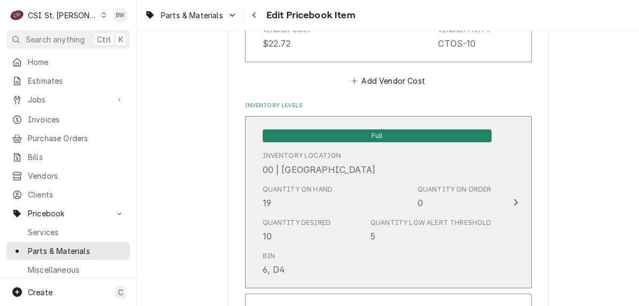
click at [297, 197] on div "Quantity on Hand 19" at bounding box center [298, 197] width 70 height 25
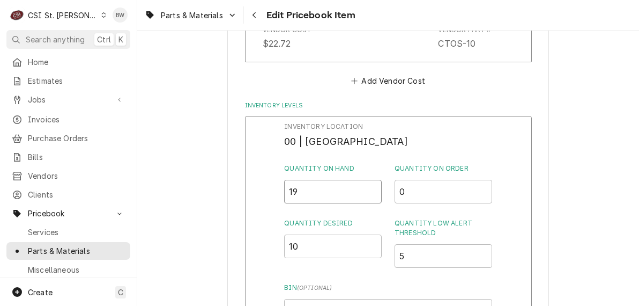
drag, startPoint x: 305, startPoint y: 193, endPoint x: 274, endPoint y: 190, distance: 31.2
click at [276, 190] on div "Inventory Location 00 | STL WAREHOUSE Quantity on Hand 19 Quantity on Order 0 Q…" at bounding box center [388, 255] width 287 height 279
type input "18"
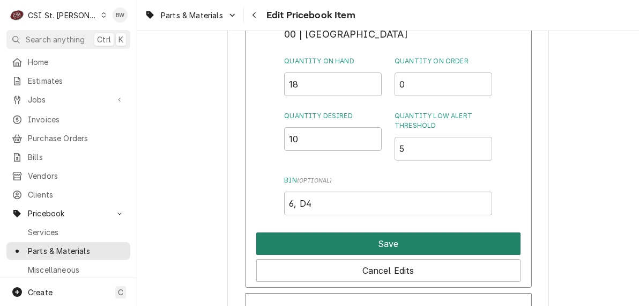
click at [357, 237] on button "Save" at bounding box center [388, 243] width 264 height 23
type textarea "x"
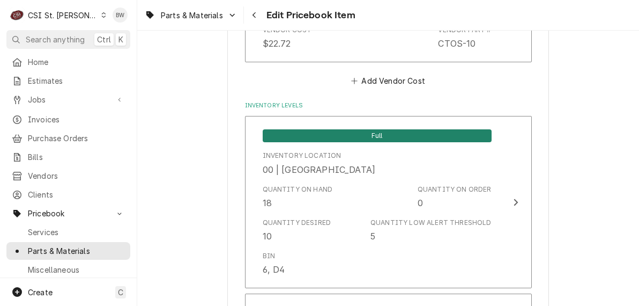
scroll to position [3025, 0]
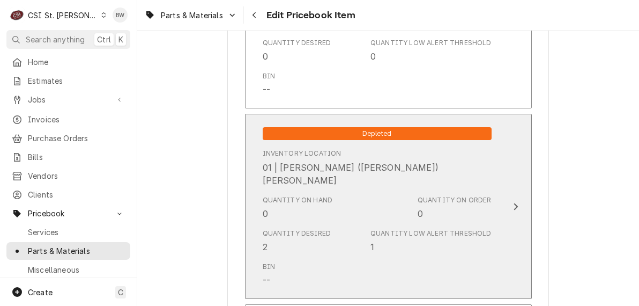
click at [297, 208] on div "Quantity on Hand 0" at bounding box center [298, 207] width 70 height 25
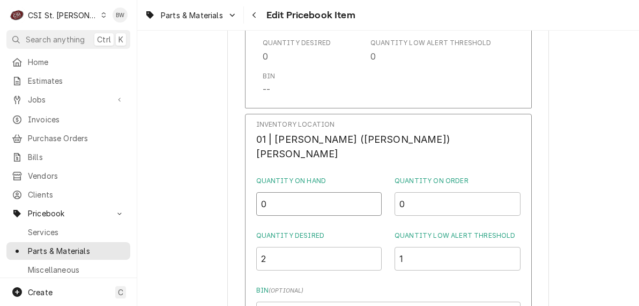
click at [285, 196] on input "0" at bounding box center [319, 204] width 126 height 24
type input "1"
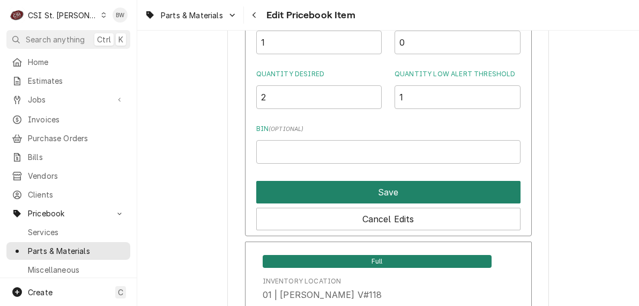
click at [349, 190] on button "Save" at bounding box center [388, 192] width 264 height 23
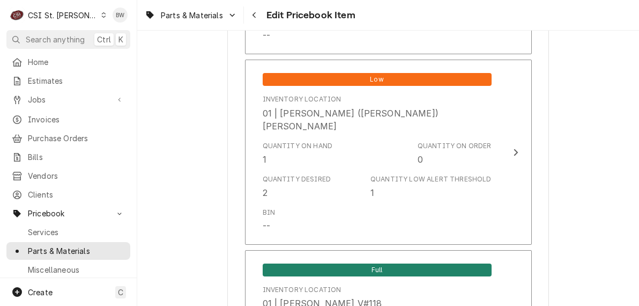
scroll to position [9281, 0]
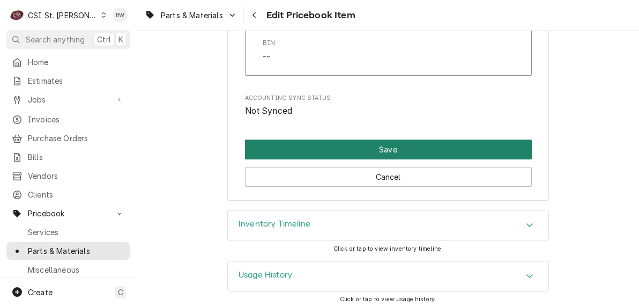
click at [347, 149] on button "Save" at bounding box center [388, 149] width 287 height 20
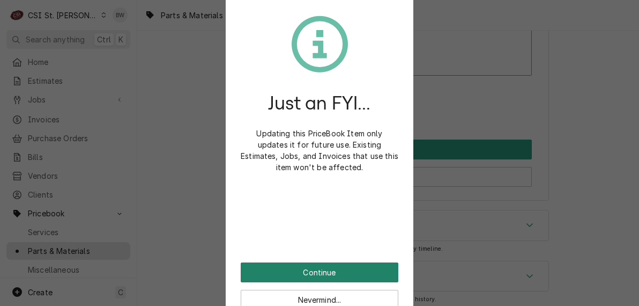
click at [318, 271] on button "Continue" at bounding box center [320, 272] width 158 height 20
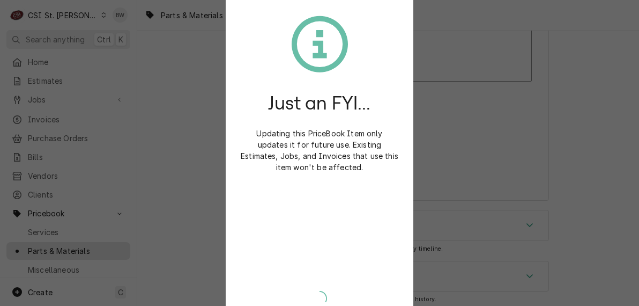
type textarea "x"
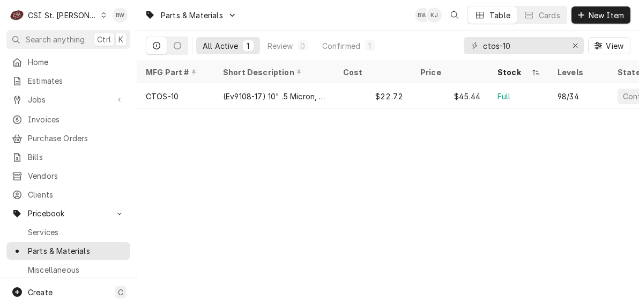
click at [101, 16] on icon "Dynamic Content Wrapper" at bounding box center [103, 14] width 5 height 5
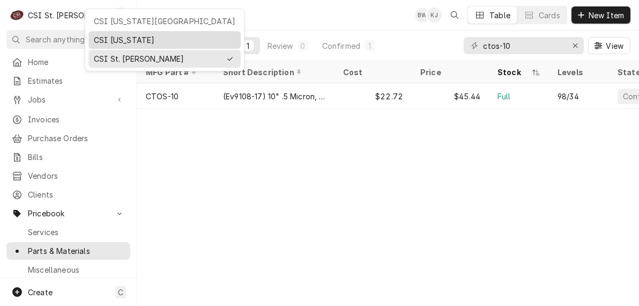
click at [119, 42] on div "CSI [US_STATE]" at bounding box center [165, 39] width 142 height 11
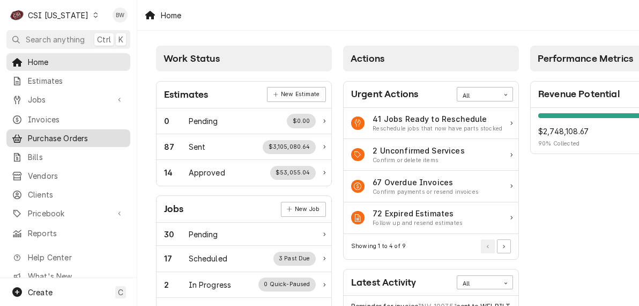
click at [55, 133] on span "Purchase Orders" at bounding box center [76, 138] width 97 height 11
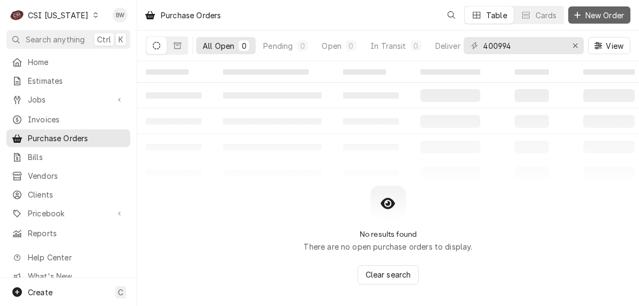
click at [585, 11] on span "New Order" at bounding box center [605, 15] width 43 height 11
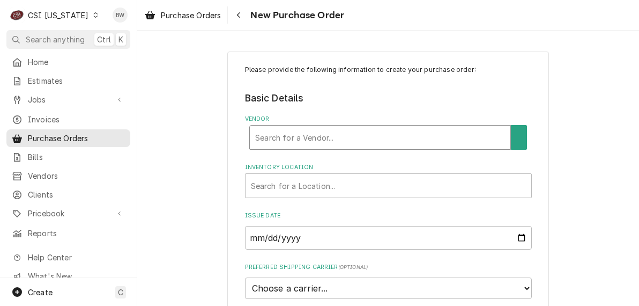
click at [268, 133] on div "Vendor" at bounding box center [380, 137] width 250 height 19
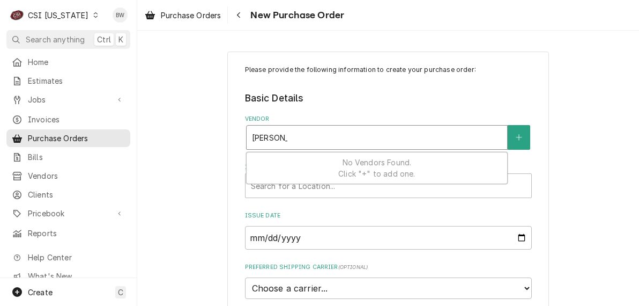
click at [267, 139] on input "[PERSON_NAME]" at bounding box center [269, 137] width 35 height 17
drag, startPoint x: 280, startPoint y: 139, endPoint x: 263, endPoint y: 139, distance: 17.2
click at [263, 139] on input "ferguson" at bounding box center [269, 137] width 35 height 17
type input "ferg"
click at [266, 138] on div "Vendor" at bounding box center [377, 137] width 250 height 19
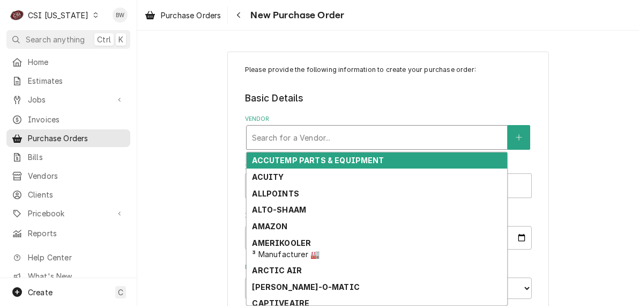
click at [256, 138] on div "Vendor" at bounding box center [377, 137] width 250 height 19
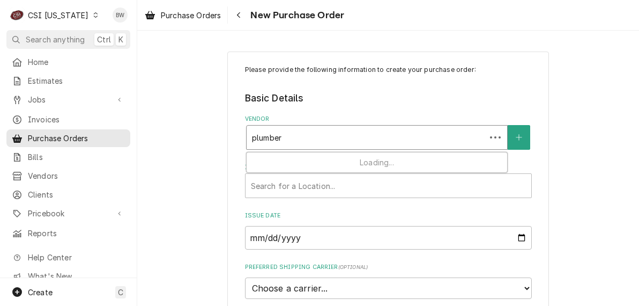
type input "plumbers"
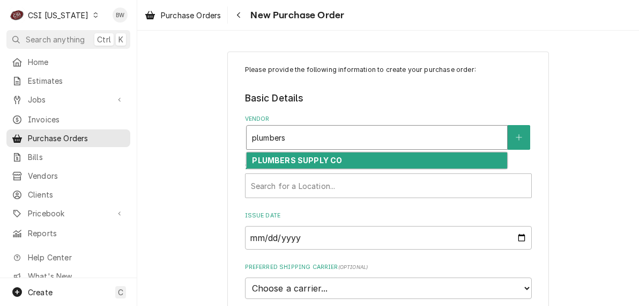
click at [275, 157] on strong "PLUMBERS SUPPLY CO" at bounding box center [297, 160] width 90 height 9
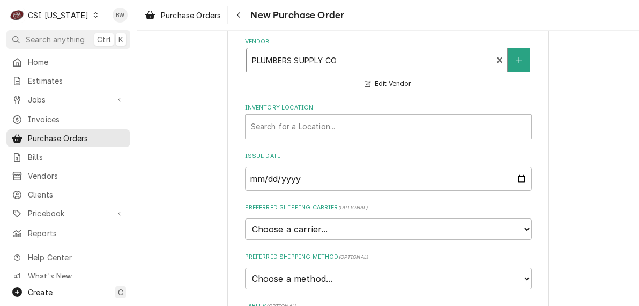
scroll to position [107, 0]
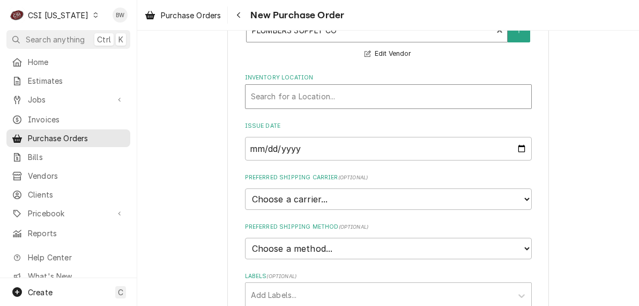
click at [290, 95] on div "Inventory Location" at bounding box center [388, 96] width 275 height 19
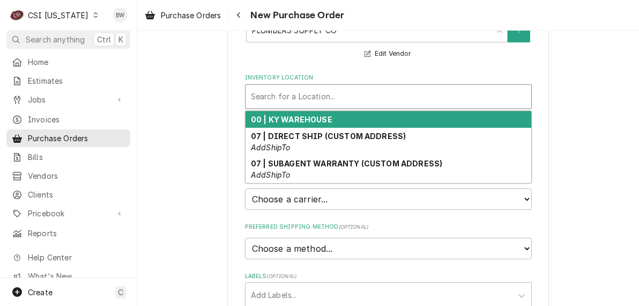
click at [288, 120] on strong "00 | KY WAREHOUSE" at bounding box center [292, 119] width 82 height 9
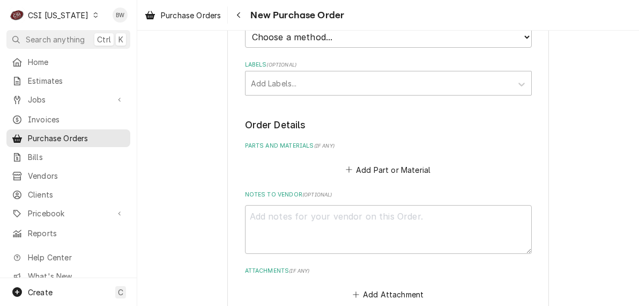
scroll to position [376, 0]
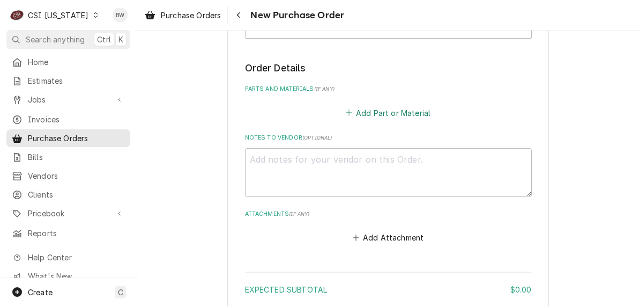
click at [365, 115] on button "Add Part or Material" at bounding box center [388, 112] width 89 height 15
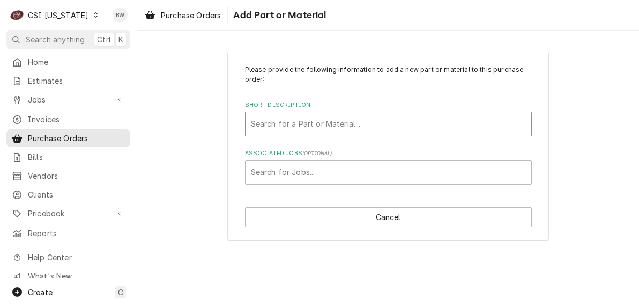
click at [260, 130] on div "Short Description" at bounding box center [388, 123] width 275 height 19
type input "misc project"
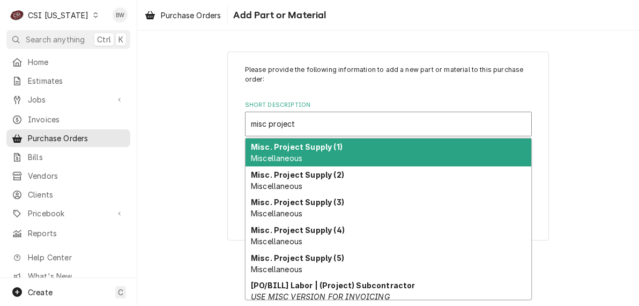
click at [282, 150] on strong "Misc. Project Supply (1)" at bounding box center [297, 146] width 92 height 9
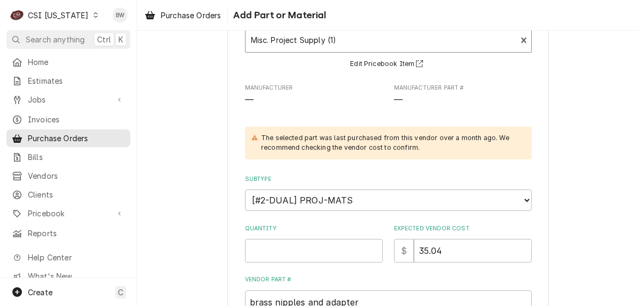
scroll to position [107, 0]
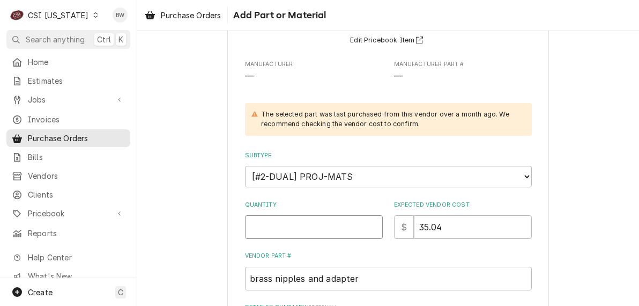
click at [253, 226] on input "Quantity" at bounding box center [314, 227] width 138 height 24
type textarea "x"
type input "1"
type textarea "x"
type input "0"
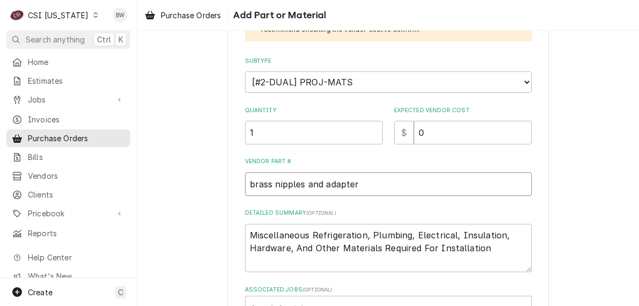
scroll to position [268, 0]
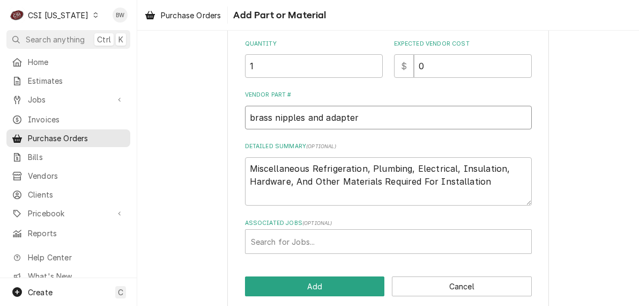
type textarea "x"
type input "c"
type textarea "x"
type input "co"
type textarea "x"
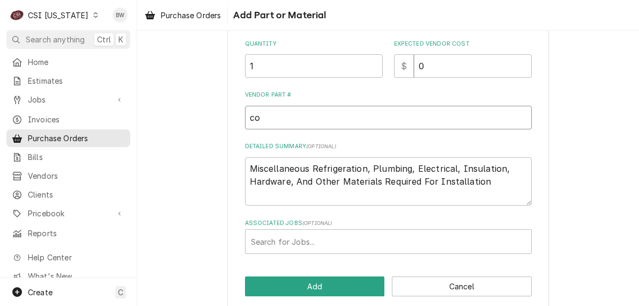
type input "cop"
type textarea "x"
type input "copp"
type textarea "x"
type input "coppe"
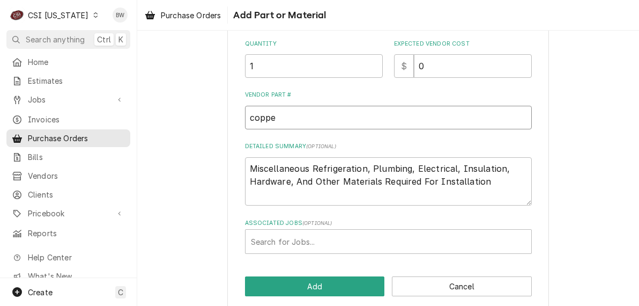
type textarea "x"
type input "copper"
type textarea "x"
type input "copper"
type textarea "x"
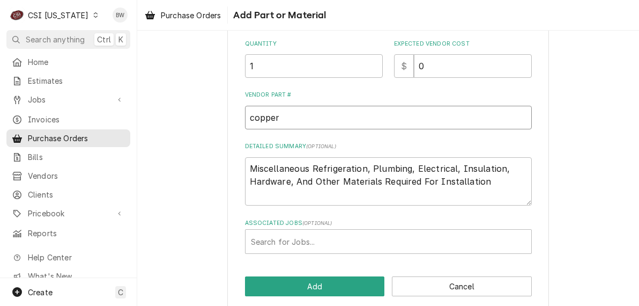
type input "copper w"
type textarea "x"
type input "copper wa"
type textarea "x"
type input "copper wat"
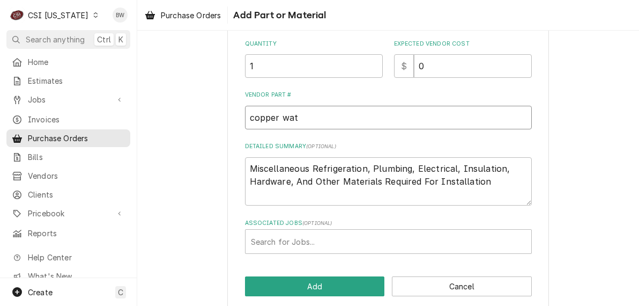
type textarea "x"
type input "copper wate"
type textarea "x"
type input "copper water"
type textarea "x"
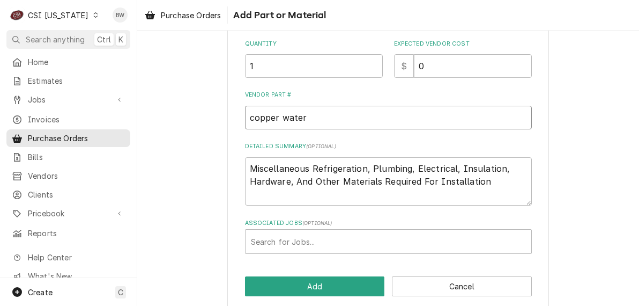
type input "copper water"
type textarea "x"
type input "copper water f"
type textarea "x"
type input "copper water fi"
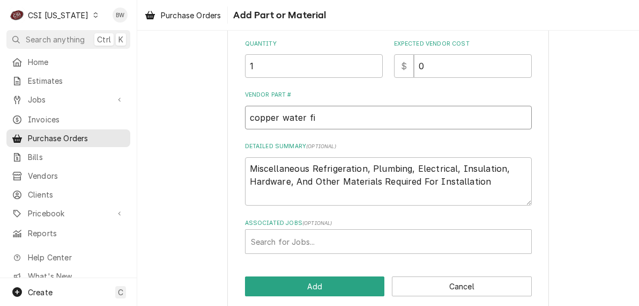
type textarea "x"
type input "copper water fit"
type textarea "x"
type input "copper water fitt"
type textarea "x"
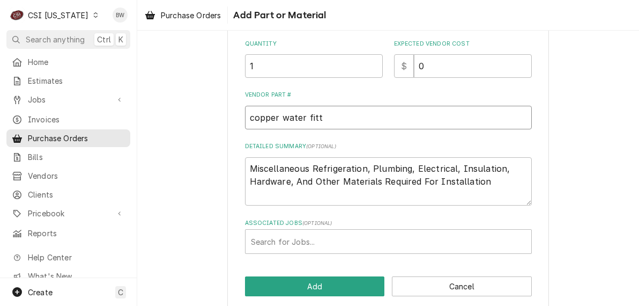
type input "copper water fitti"
type textarea "x"
type input "copper water fitting"
type textarea "x"
type input "copper water fittings"
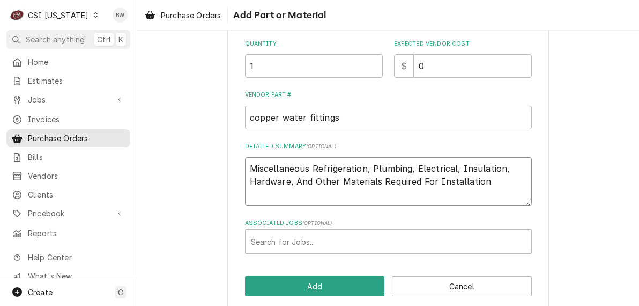
click at [482, 182] on textarea "Miscellaneous Refrigeration, Plumbing, Electrical, Insulation, Hardware, And Ot…" at bounding box center [388, 181] width 287 height 48
type textarea "x"
type textarea "Miscellaneous Refrigeration, Plumbing, Electrical, Insulation, Hardware, And Ot…"
type textarea "x"
type textarea "Miscellaneous Refrigeration, Plumbing, Electrical, Insulation, Hardware, And Ot…"
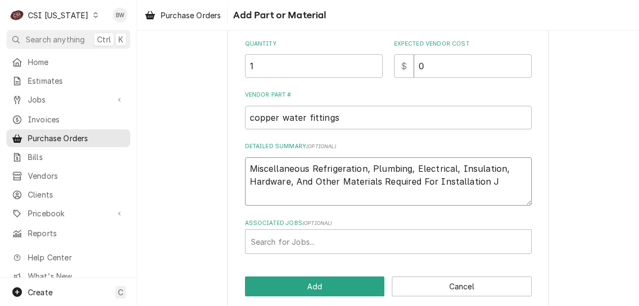
type textarea "x"
type textarea "Miscellaneous Refrigeration, Plumbing, Electrical, Insulation, Hardware, And Ot…"
type textarea "x"
type textarea "Miscellaneous Refrigeration, Plumbing, Electrical, Insulation, Hardware, And Ot…"
type textarea "x"
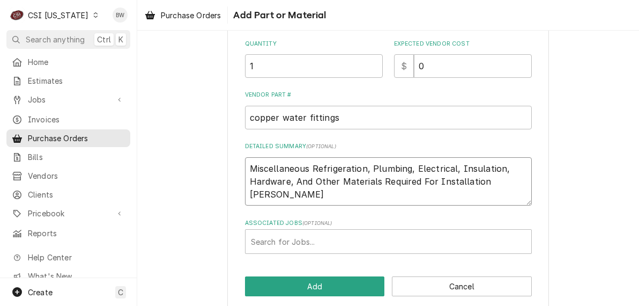
type textarea "Miscellaneous Refrigeration, Plumbing, Electrical, Insulation, Hardware, And Ot…"
type textarea "x"
type textarea "Miscellaneous Refrigeration, Plumbing, Electrical, Insulation, Hardware, And Ot…"
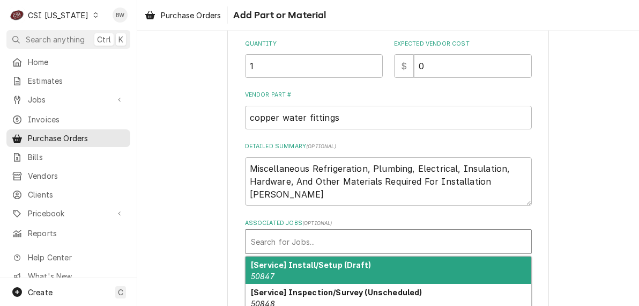
click at [292, 238] on div "Associated Jobs" at bounding box center [388, 241] width 275 height 19
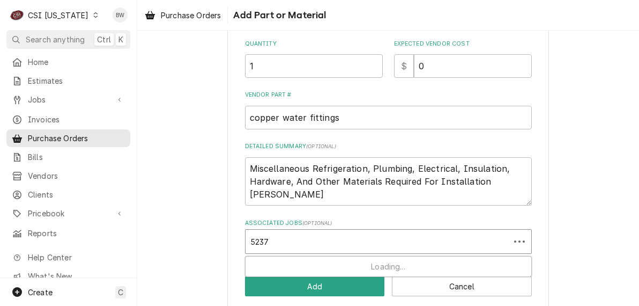
type input "52372"
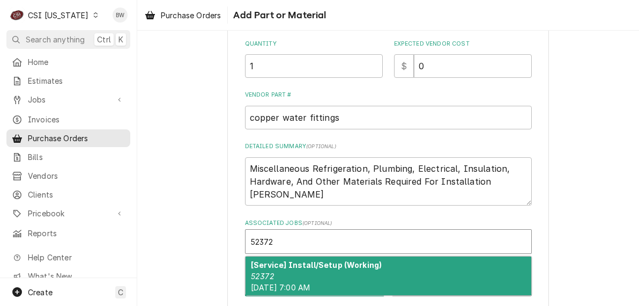
click at [274, 268] on div "[Service] Install/Setup (Working) 52372 Mon, Aug 4th, 2025 - 7:00 AM" at bounding box center [389, 275] width 286 height 39
type textarea "x"
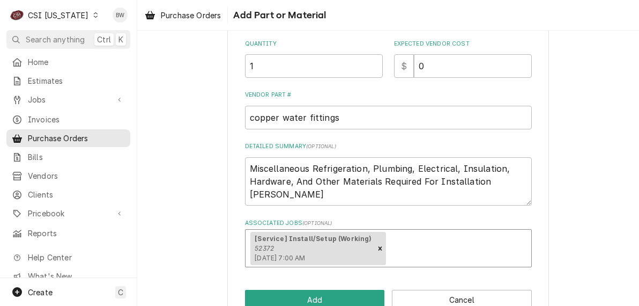
scroll to position [294, 0]
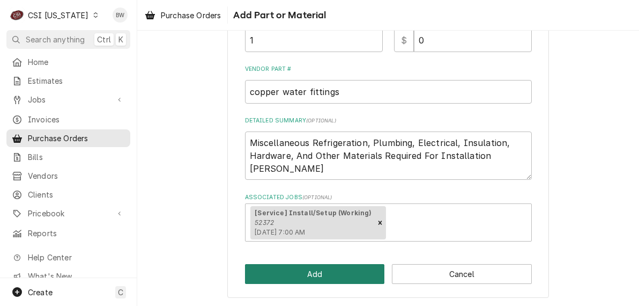
click at [282, 266] on button "Add" at bounding box center [315, 274] width 140 height 20
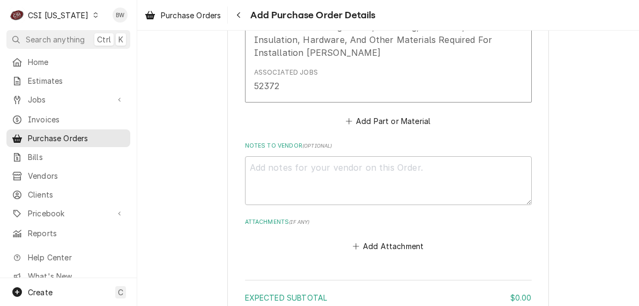
scroll to position [740, 0]
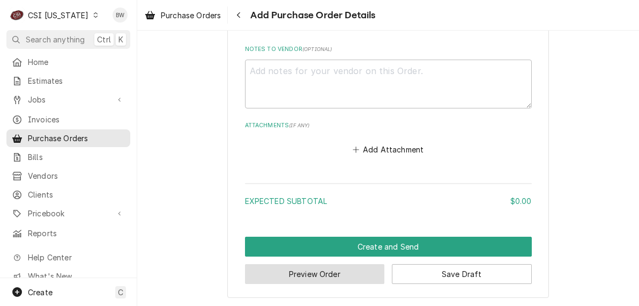
click at [284, 269] on button "Preview Order" at bounding box center [315, 274] width 140 height 20
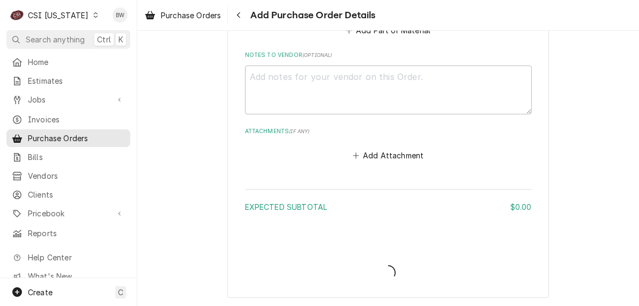
type textarea "x"
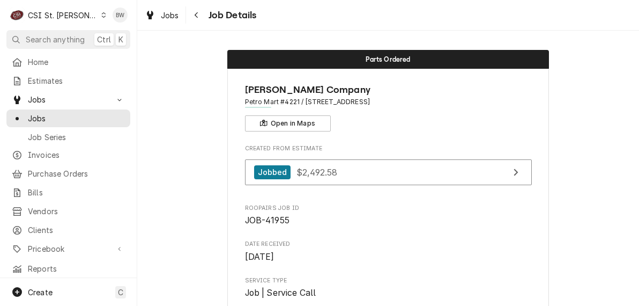
scroll to position [1609, 0]
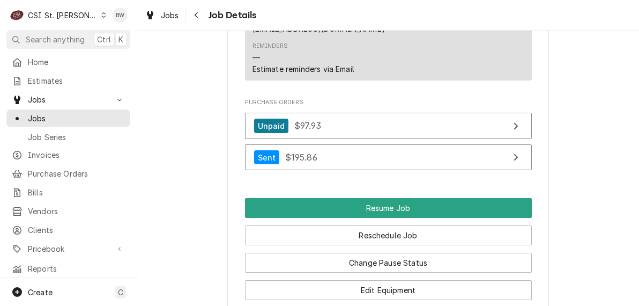
click at [77, 14] on div "C CSI St. [PERSON_NAME]" at bounding box center [58, 14] width 104 height 21
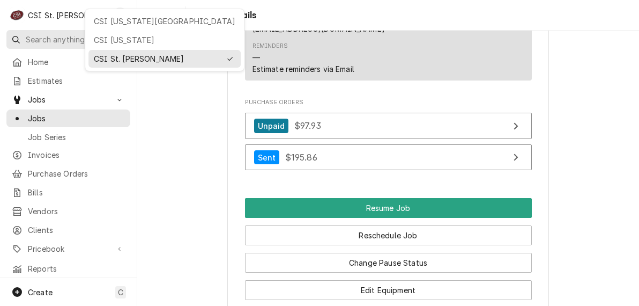
click at [101, 41] on div "CSI [US_STATE]" at bounding box center [165, 39] width 142 height 11
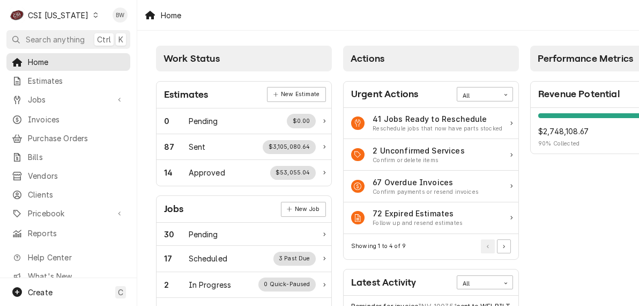
click at [93, 16] on icon "Dynamic Content Wrapper" at bounding box center [95, 14] width 5 height 5
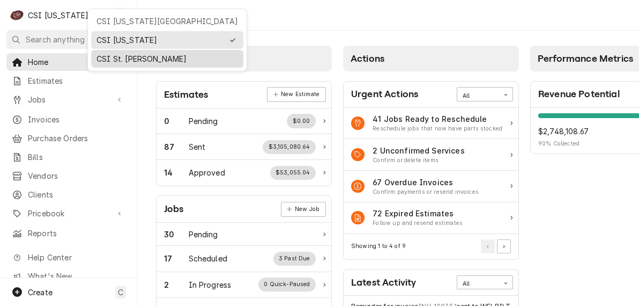
click at [108, 54] on div "CSI St. [PERSON_NAME]" at bounding box center [168, 58] width 142 height 11
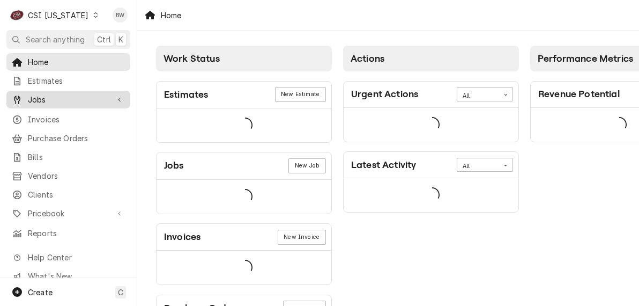
click at [58, 100] on span "Jobs" at bounding box center [68, 99] width 81 height 11
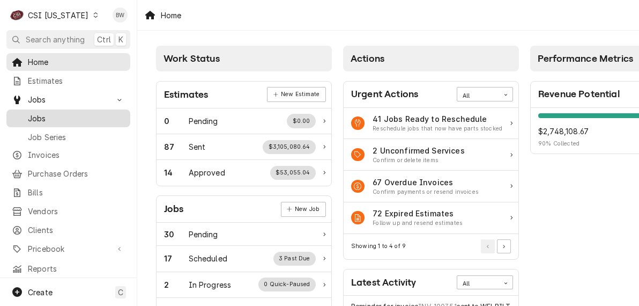
click at [57, 114] on span "Jobs" at bounding box center [76, 118] width 97 height 11
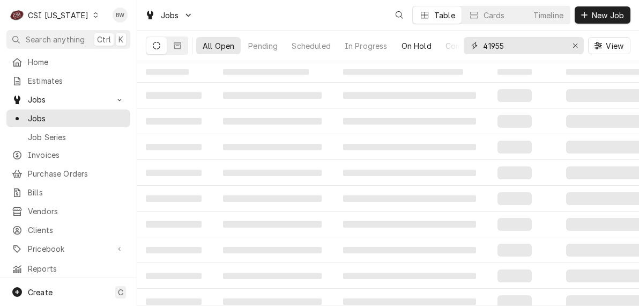
drag, startPoint x: 492, startPoint y: 43, endPoint x: 448, endPoint y: 45, distance: 44.0
click at [450, 45] on div "All Open Pending Scheduled In Progress On Hold Completed 41955 View" at bounding box center [388, 46] width 485 height 30
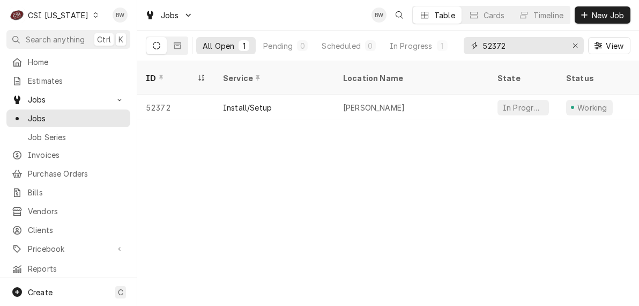
type input "52372"
click at [92, 18] on div "Dynamic Content Wrapper" at bounding box center [96, 15] width 8 height 8
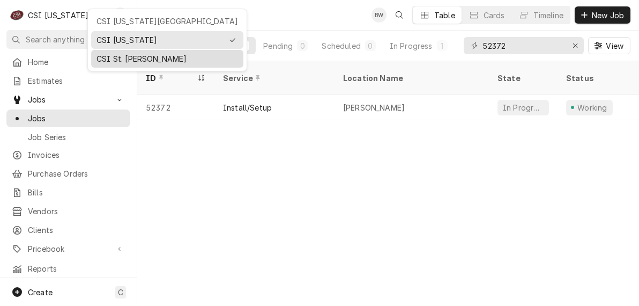
click at [109, 56] on div "CSI St. Louis" at bounding box center [168, 58] width 142 height 11
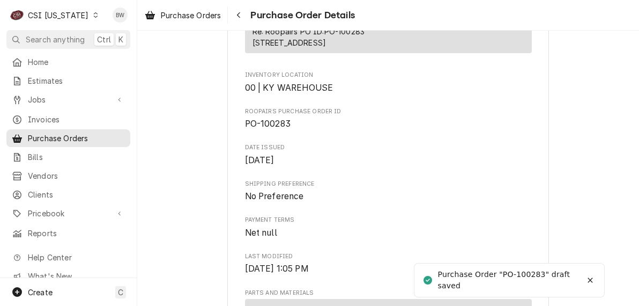
scroll to position [322, 0]
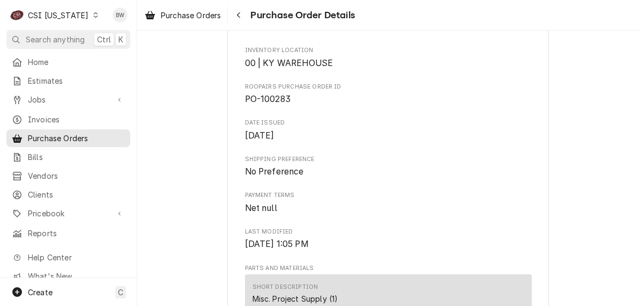
click at [89, 14] on div "C CSI [US_STATE]" at bounding box center [54, 14] width 96 height 21
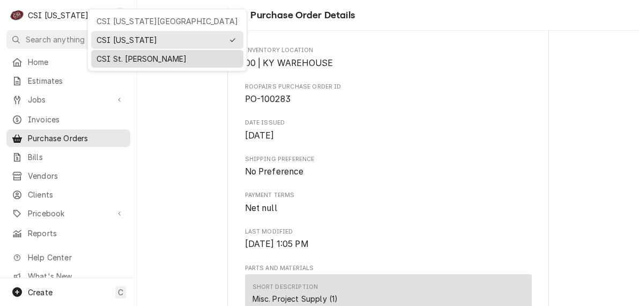
click at [107, 52] on div "CSI St. [PERSON_NAME]" at bounding box center [167, 58] width 148 height 13
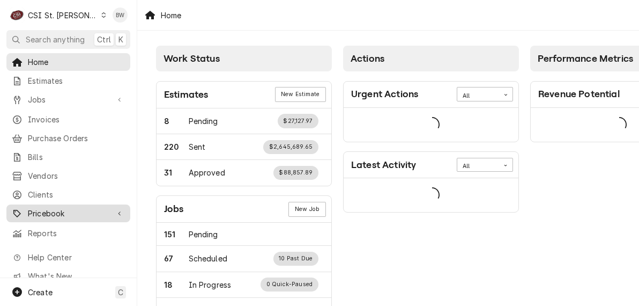
drag, startPoint x: 0, startPoint y: 0, endPoint x: 54, endPoint y: 205, distance: 211.8
click at [54, 208] on span "Pricebook" at bounding box center [68, 213] width 81 height 11
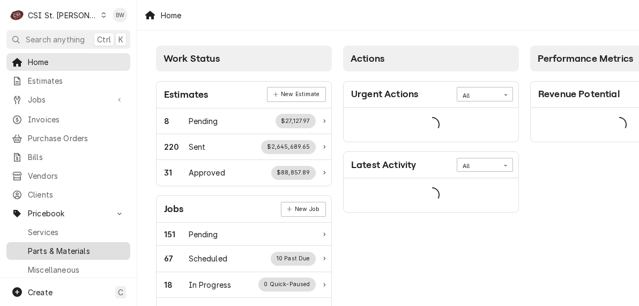
click at [50, 245] on span "Parts & Materials" at bounding box center [76, 250] width 97 height 11
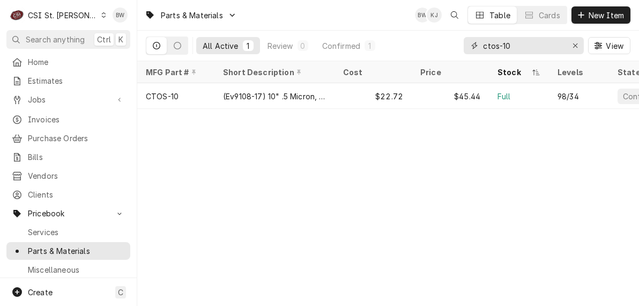
drag, startPoint x: 526, startPoint y: 45, endPoint x: 462, endPoint y: 43, distance: 63.9
click at [462, 43] on div "All Active 1 Review 0 Confirmed 1 ctos-10 View" at bounding box center [388, 46] width 485 height 30
paste input "-01-1000V7-00054"
drag, startPoint x: 562, startPoint y: 45, endPoint x: 447, endPoint y: 40, distance: 114.3
click at [446, 41] on div "All Active 1 Review 0 Confirmed 1 -01-1000V7-00054 View" at bounding box center [388, 46] width 485 height 30
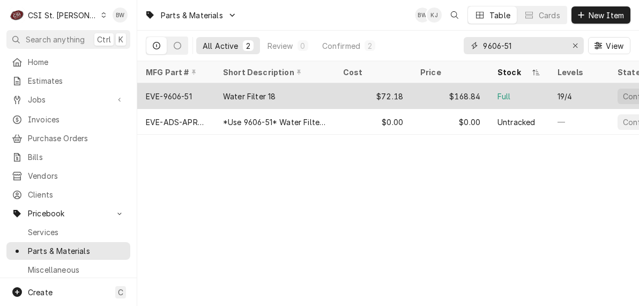
type input "9606-51"
click at [174, 91] on div "EVE-9606-51" at bounding box center [169, 96] width 46 height 11
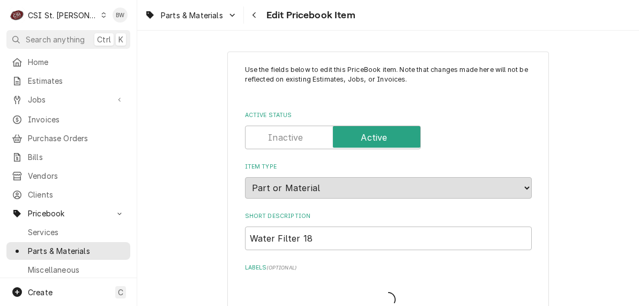
type textarea "x"
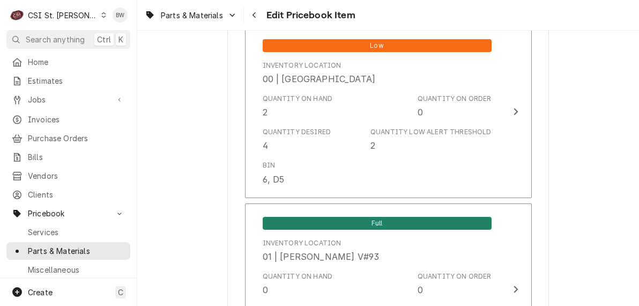
scroll to position [1073, 0]
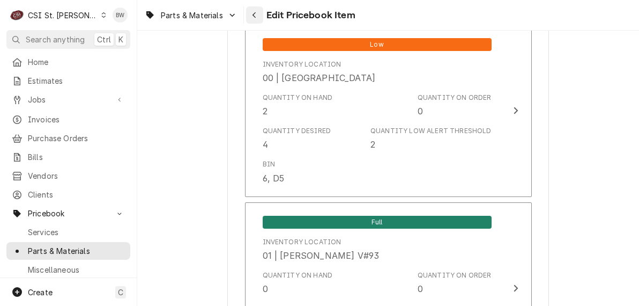
click at [256, 16] on icon "Navigate back" at bounding box center [254, 15] width 5 height 8
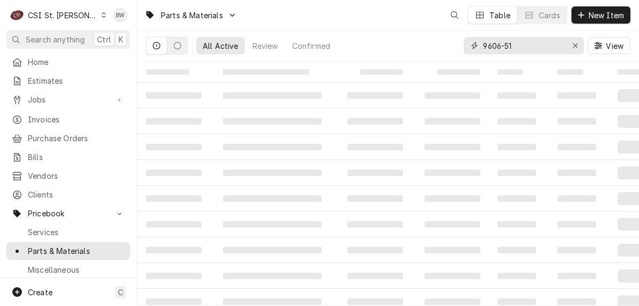
drag, startPoint x: 526, startPoint y: 38, endPoint x: 426, endPoint y: 47, distance: 100.7
click at [454, 48] on div "All Active Review Confirmed 9606-51 View" at bounding box center [388, 46] width 485 height 30
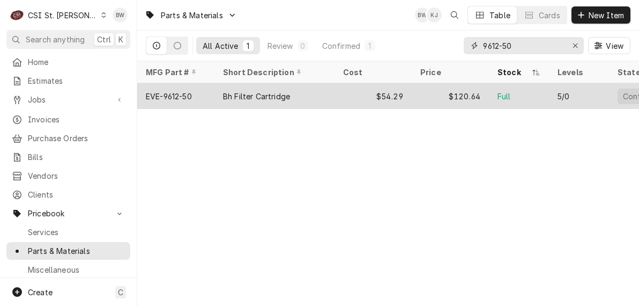
type input "9612-50"
click at [193, 94] on div "EVE-9612-50" at bounding box center [175, 96] width 77 height 26
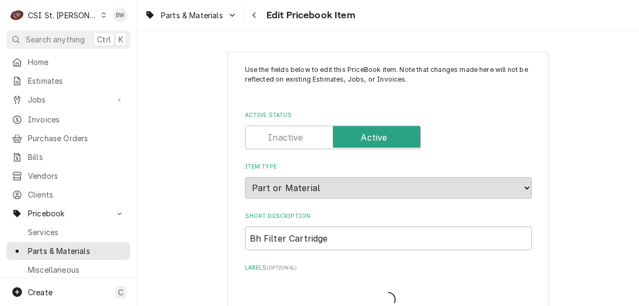
type textarea "x"
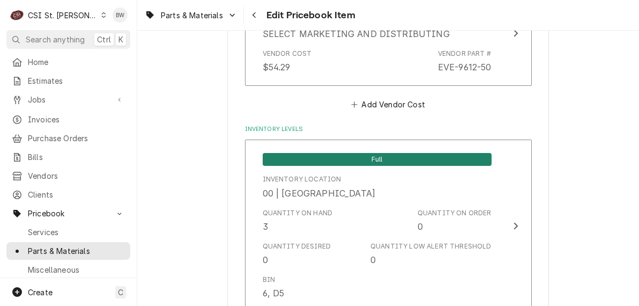
scroll to position [912, 0]
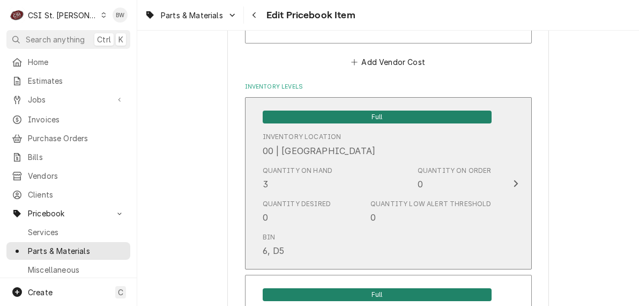
click at [336, 208] on div "Quantity Desired 0 Quantity Low Alert Threshold 0" at bounding box center [377, 211] width 229 height 33
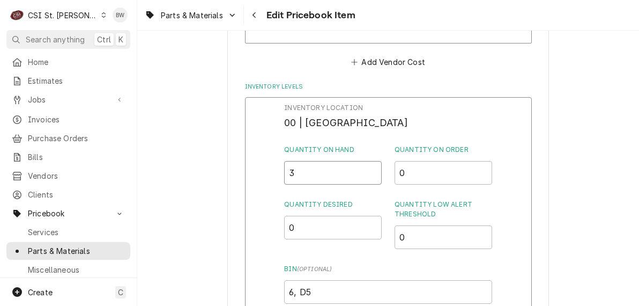
drag, startPoint x: 303, startPoint y: 177, endPoint x: 282, endPoint y: 175, distance: 21.5
click at [282, 175] on div "Inventory Location 00 | STL WAREHOUSE Quantity on Hand 3 Quantity on Order 0 Qu…" at bounding box center [388, 236] width 287 height 279
type input "2"
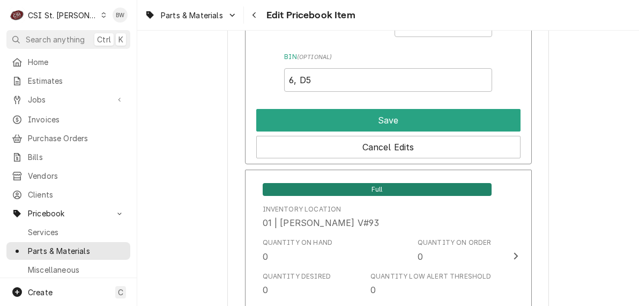
scroll to position [1127, 0]
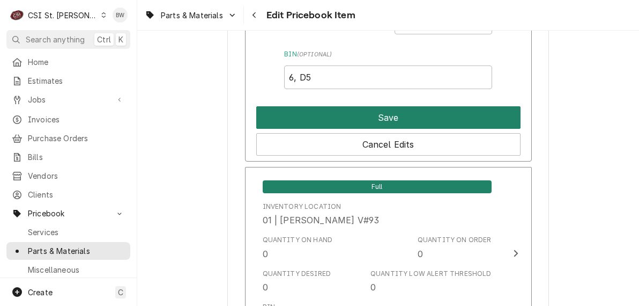
click at [361, 122] on button "Save" at bounding box center [388, 117] width 264 height 23
type textarea "x"
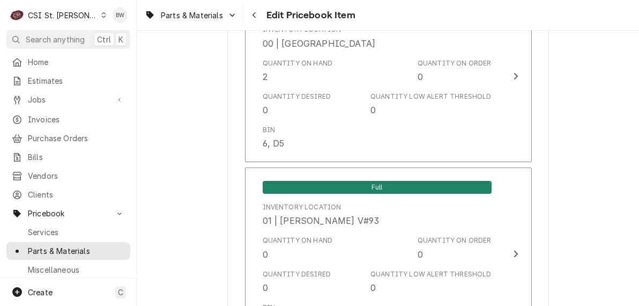
scroll to position [3025, 0]
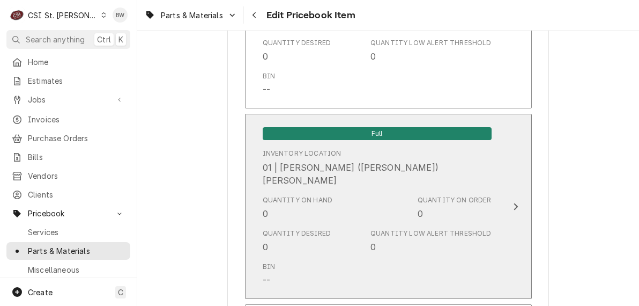
click at [273, 199] on div "Quantity on Hand 0" at bounding box center [298, 207] width 70 height 25
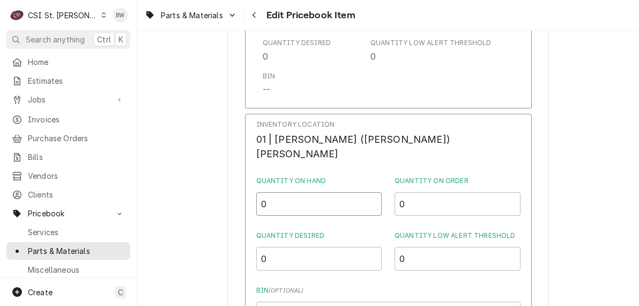
click at [291, 195] on input "0" at bounding box center [319, 204] width 126 height 24
click at [296, 192] on input "0" at bounding box center [319, 204] width 126 height 24
drag, startPoint x: 298, startPoint y: 189, endPoint x: 290, endPoint y: 189, distance: 8.0
click at [290, 192] on input "0" at bounding box center [319, 204] width 126 height 24
type input "1"
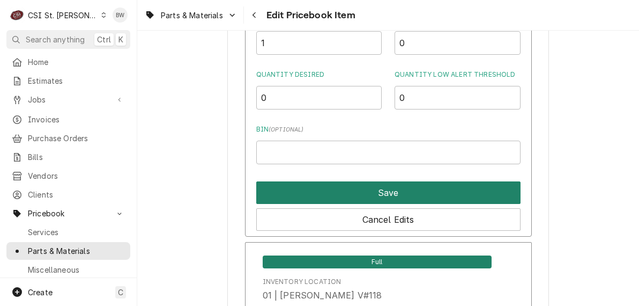
click at [295, 189] on button "Save" at bounding box center [388, 192] width 264 height 23
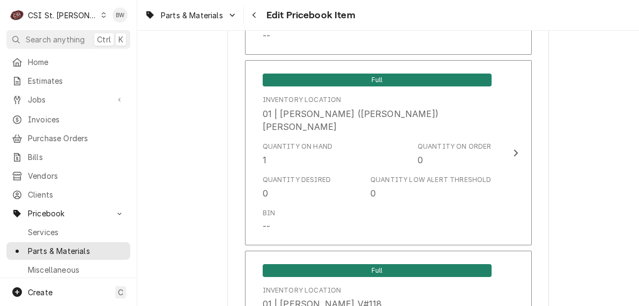
scroll to position [9281, 0]
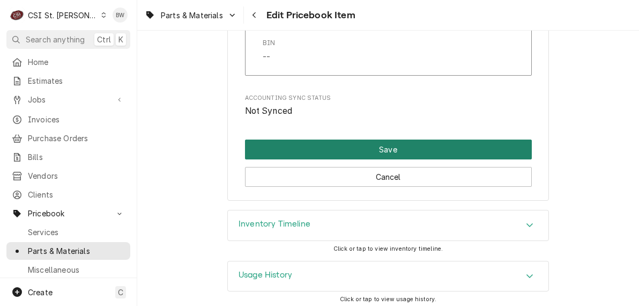
click at [337, 150] on button "Save" at bounding box center [388, 149] width 287 height 20
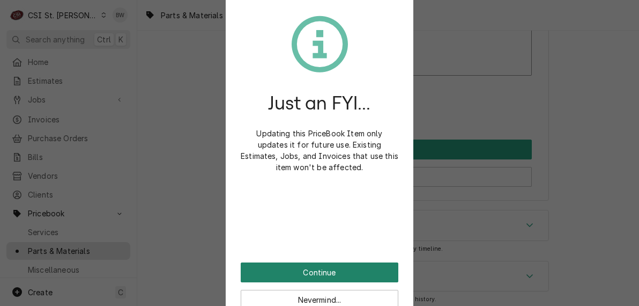
click at [326, 269] on button "Continue" at bounding box center [320, 272] width 158 height 20
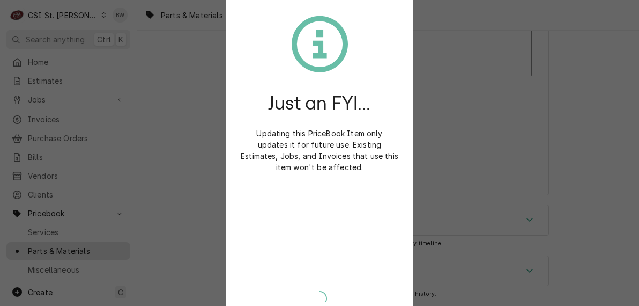
scroll to position [9275, 0]
type textarea "x"
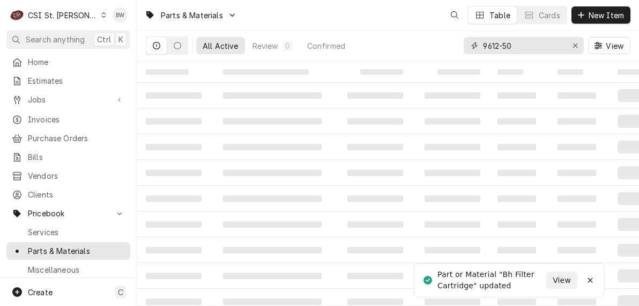
click at [473, 46] on div "9612-50" at bounding box center [524, 45] width 120 height 17
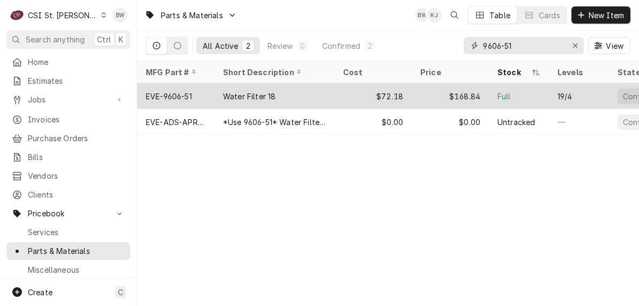
type input "9606-51"
click at [195, 94] on div "EVE-9606-51" at bounding box center [175, 96] width 77 height 26
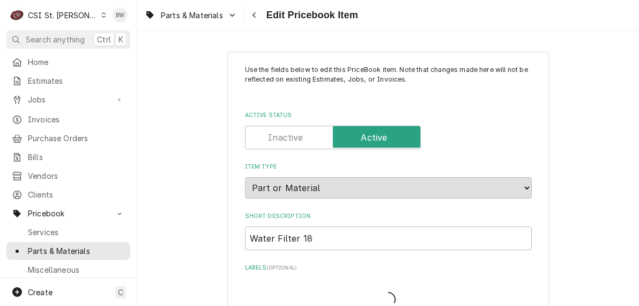
type textarea "x"
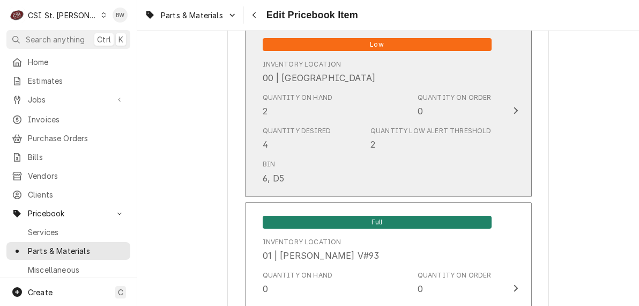
click at [322, 116] on div "Quantity on Hand 2" at bounding box center [298, 105] width 70 height 25
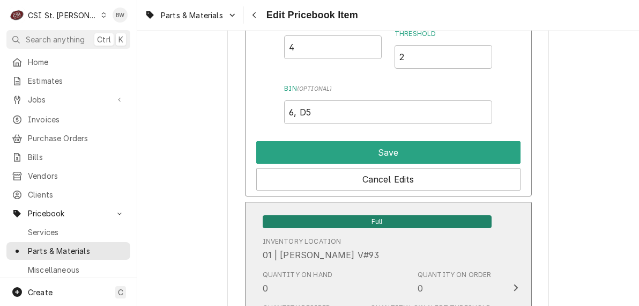
scroll to position [1019, 0]
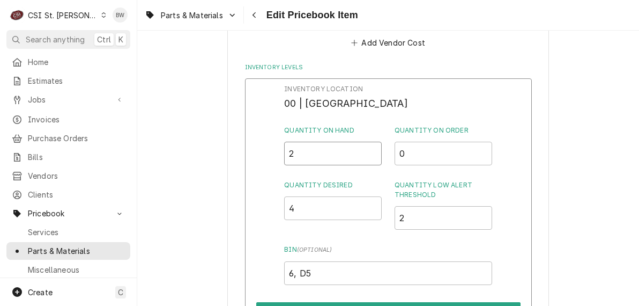
click at [322, 142] on input "2" at bounding box center [333, 154] width 98 height 24
drag, startPoint x: 295, startPoint y: 152, endPoint x: 279, endPoint y: 155, distance: 16.2
click at [279, 155] on div "Inventory Location 00 | STL WAREHOUSE Quantity on Hand 2 Quantity on Order 0 Qu…" at bounding box center [388, 217] width 287 height 279
type input "0"
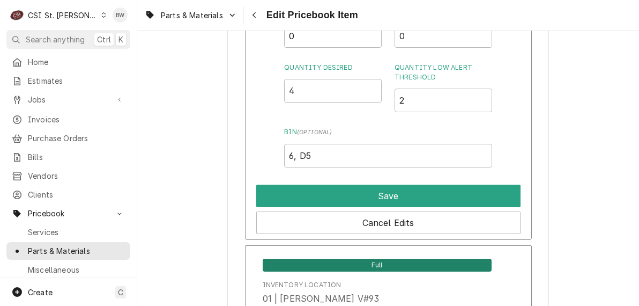
scroll to position [1180, 0]
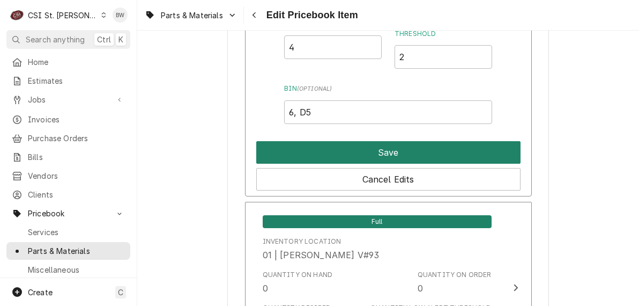
click at [382, 144] on button "Save" at bounding box center [388, 152] width 264 height 23
type textarea "x"
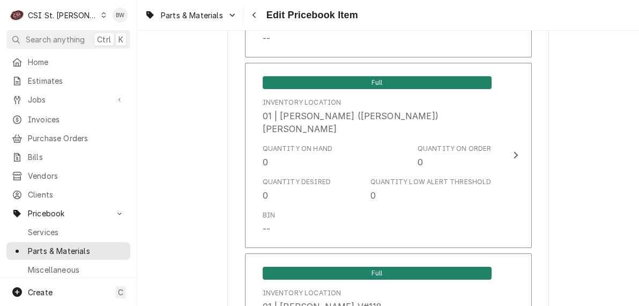
scroll to position [3165, 0]
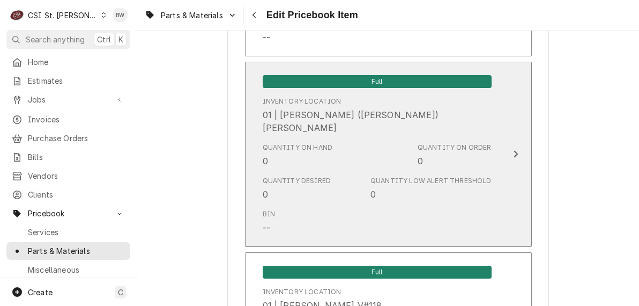
click at [300, 146] on div "Quantity on Hand 0" at bounding box center [298, 155] width 70 height 25
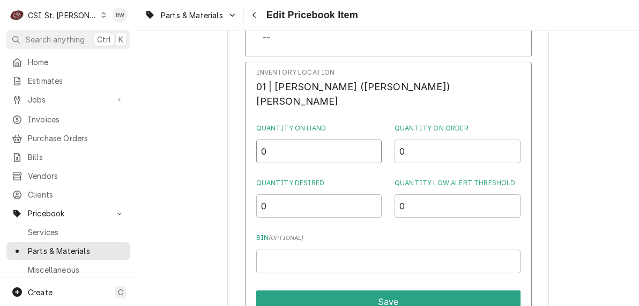
drag, startPoint x: 313, startPoint y: 142, endPoint x: 280, endPoint y: 141, distance: 32.7
click at [280, 141] on div "Inventory Location 01 | MICHAEL (BRAD) COPE Quantity on Hand 0 Quantity on Orde…" at bounding box center [388, 204] width 287 height 284
type input "2"
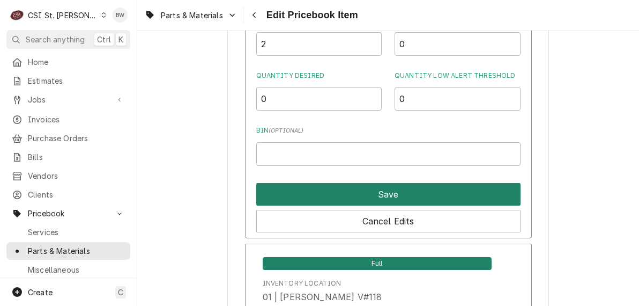
click at [359, 185] on button "Save" at bounding box center [388, 194] width 264 height 23
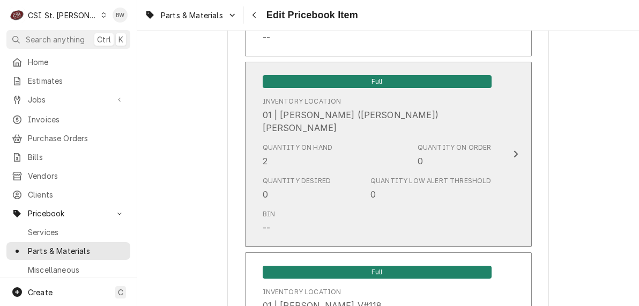
scroll to position [9369, 0]
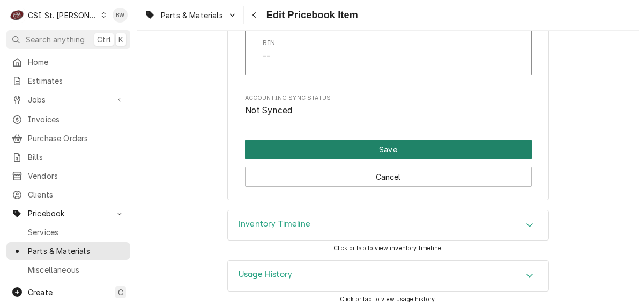
click at [348, 148] on button "Save" at bounding box center [388, 149] width 287 height 20
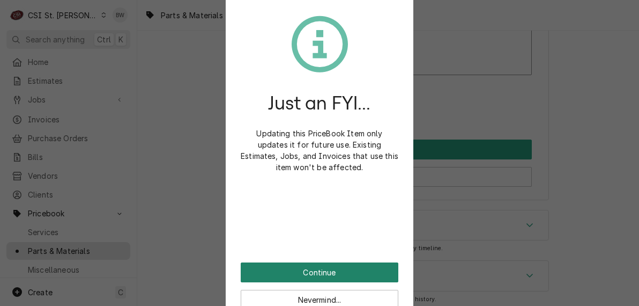
click at [299, 268] on button "Continue" at bounding box center [320, 272] width 158 height 20
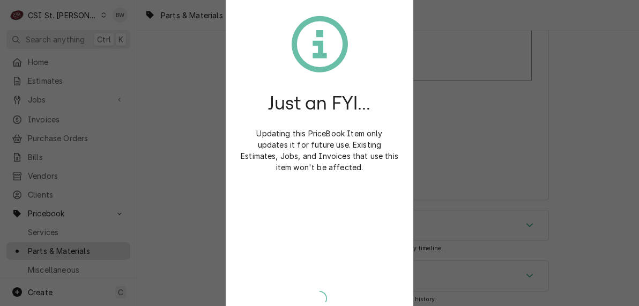
type textarea "x"
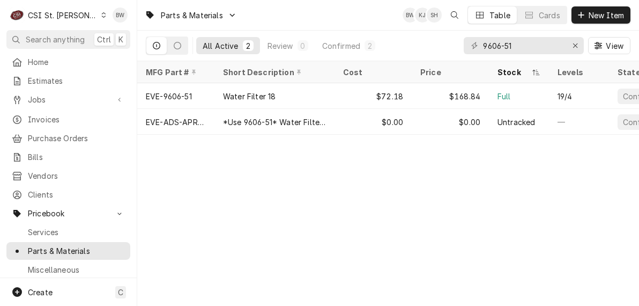
click at [71, 17] on div "CSI St. [PERSON_NAME]" at bounding box center [63, 15] width 70 height 11
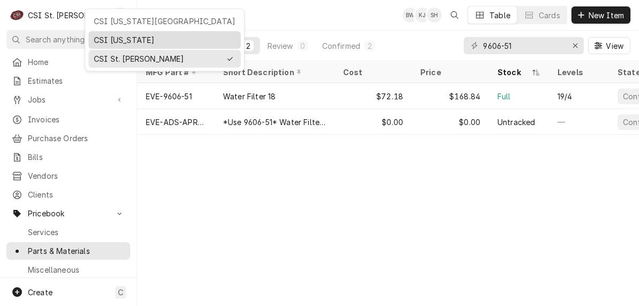
click at [97, 37] on div "CSI [US_STATE]" at bounding box center [165, 39] width 142 height 11
